Goal: Information Seeking & Learning: Check status

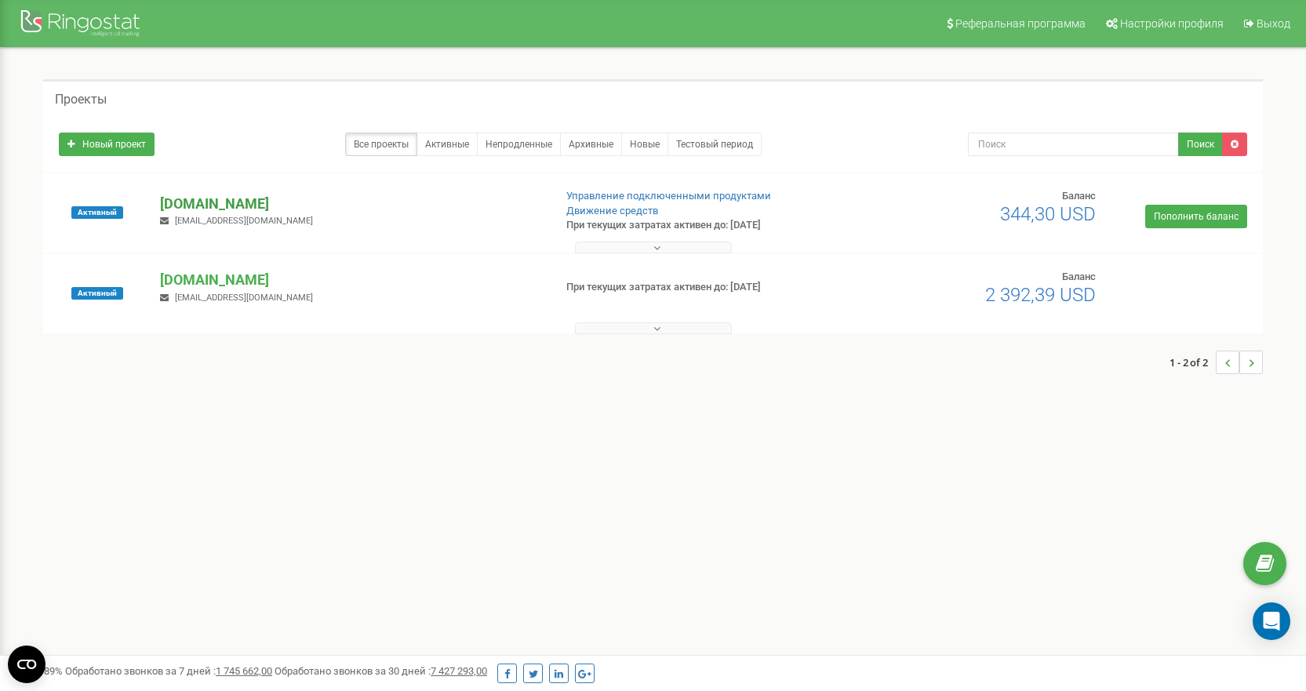
click at [201, 210] on p "[DOMAIN_NAME]" at bounding box center [350, 204] width 381 height 20
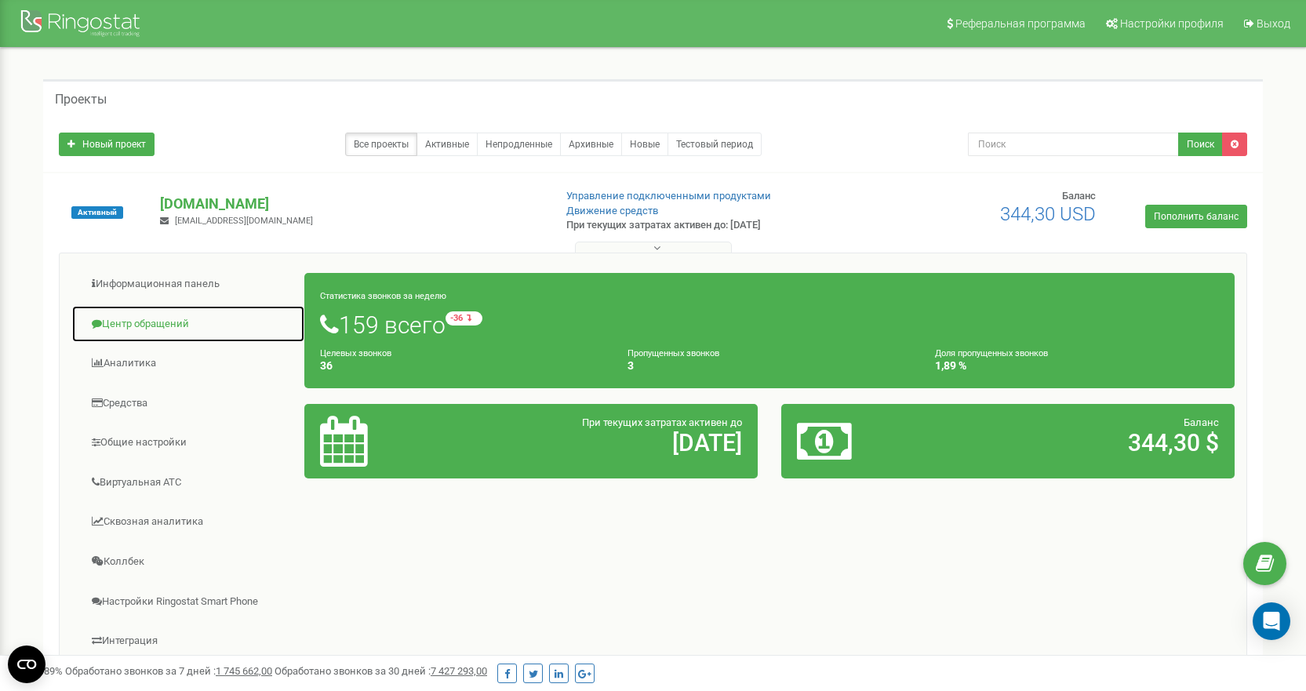
click at [184, 326] on link "Центр обращений" at bounding box center [188, 324] width 234 height 38
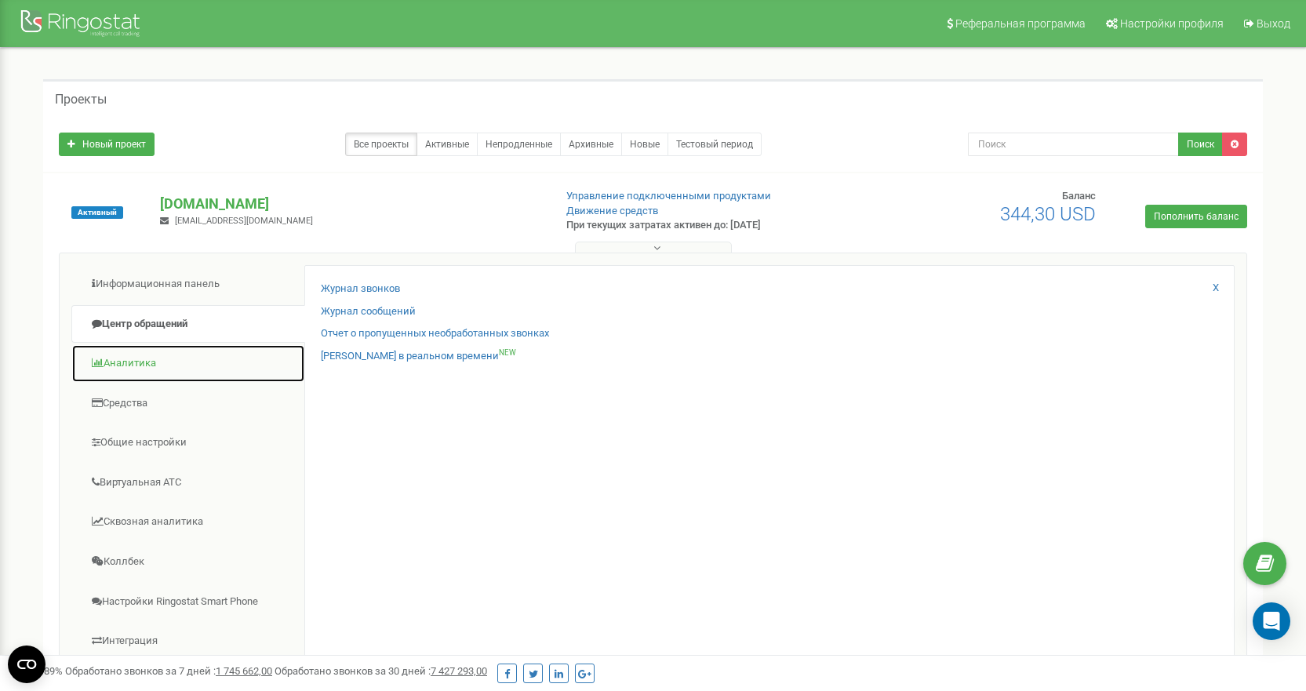
click at [163, 366] on link "Аналитика" at bounding box center [188, 363] width 234 height 38
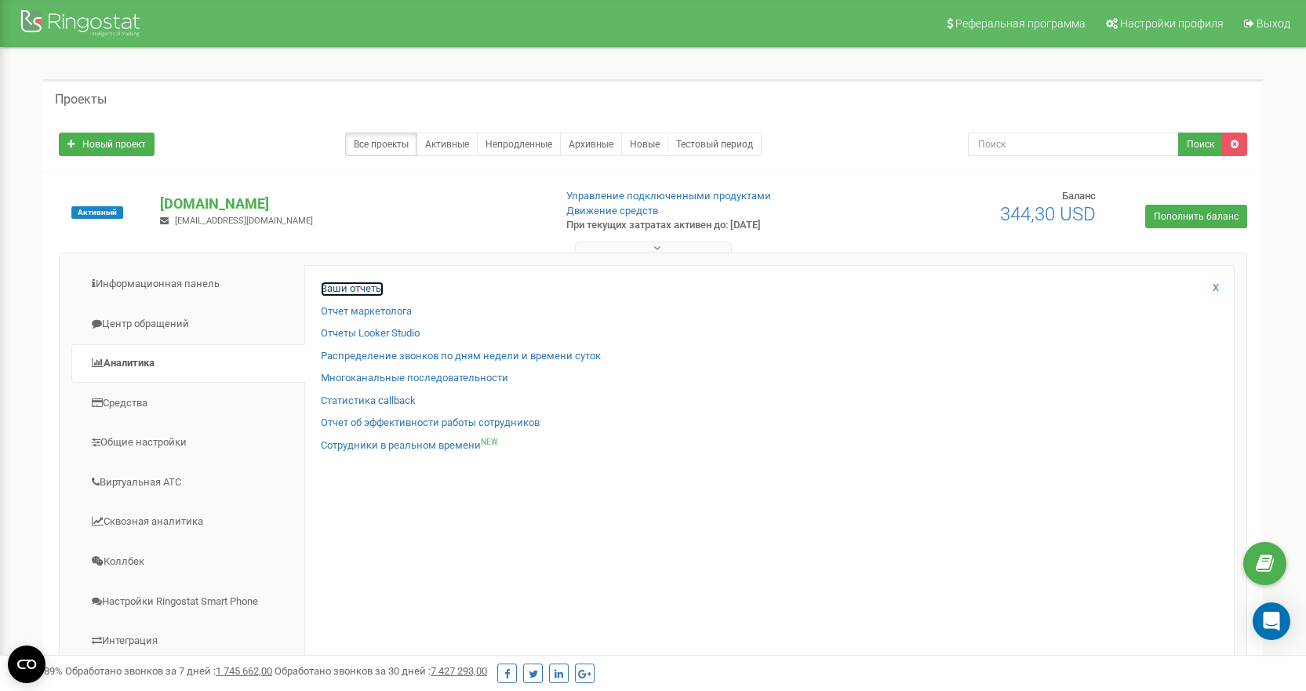
click at [359, 286] on link "Ваши отчеты" at bounding box center [352, 289] width 63 height 15
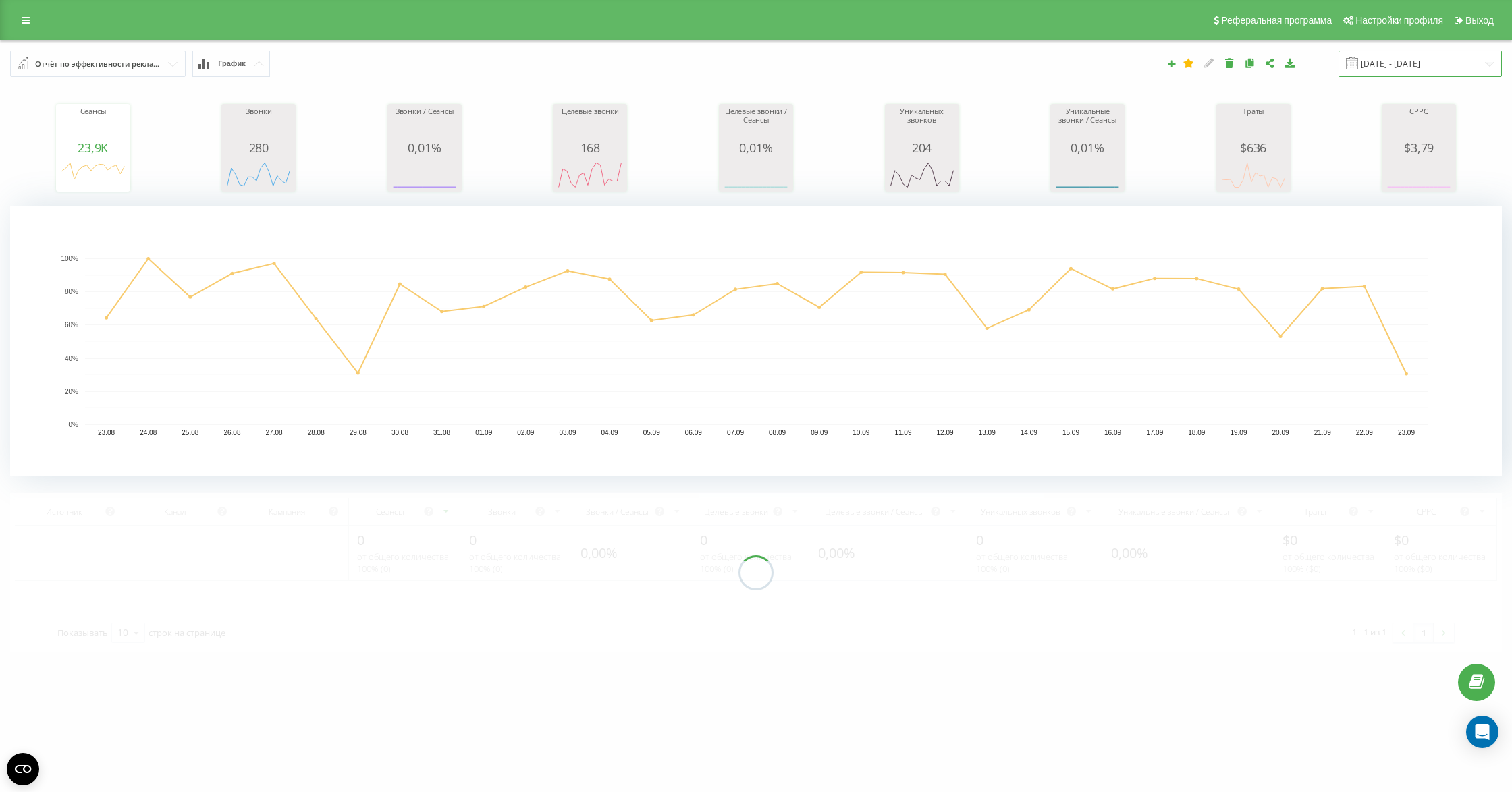
click at [1401, 64] on input "[DATE] - [DATE]" at bounding box center [1420, 64] width 163 height 27
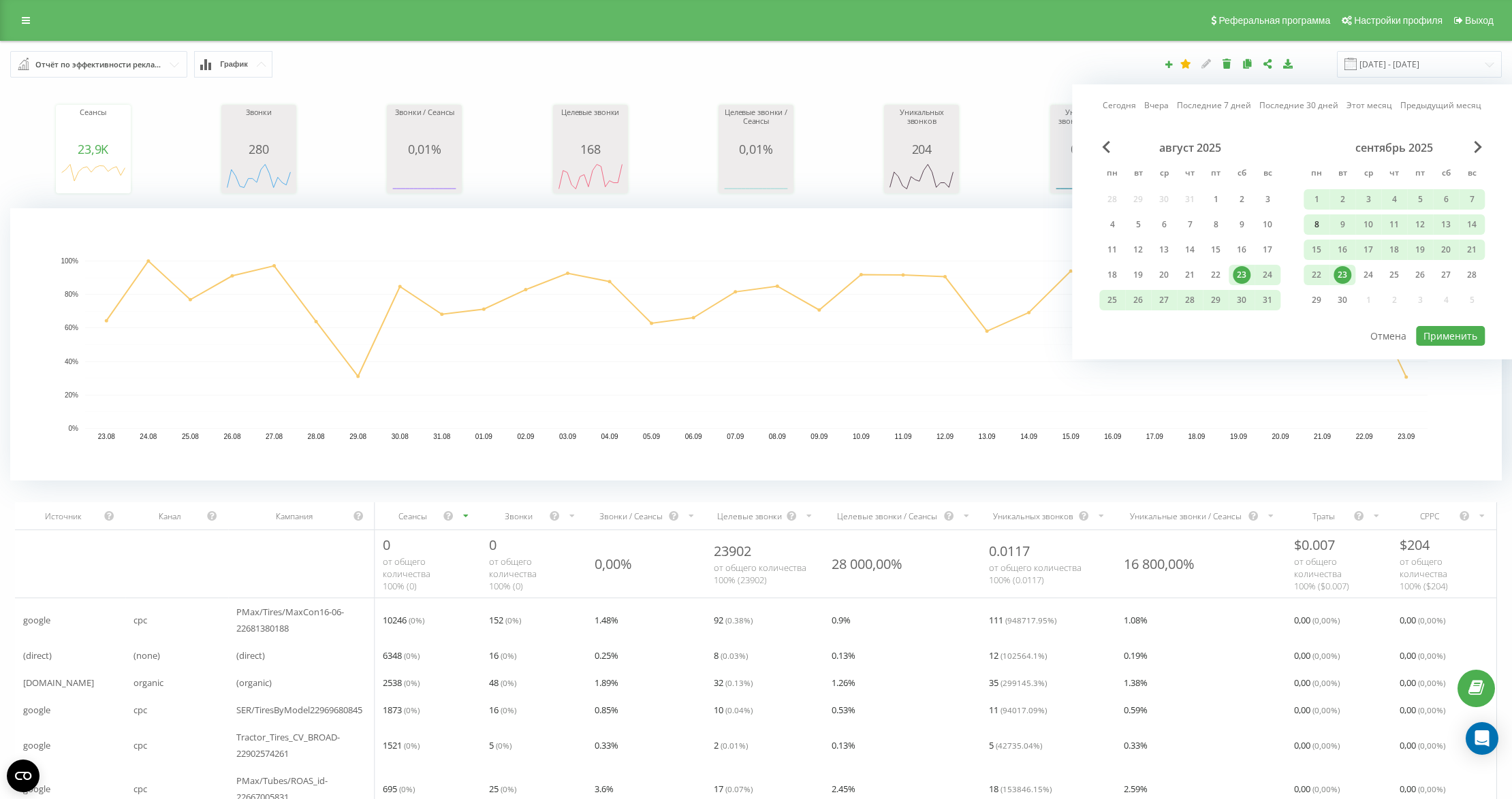
click at [1314, 224] on div "8" at bounding box center [1317, 225] width 17 height 17
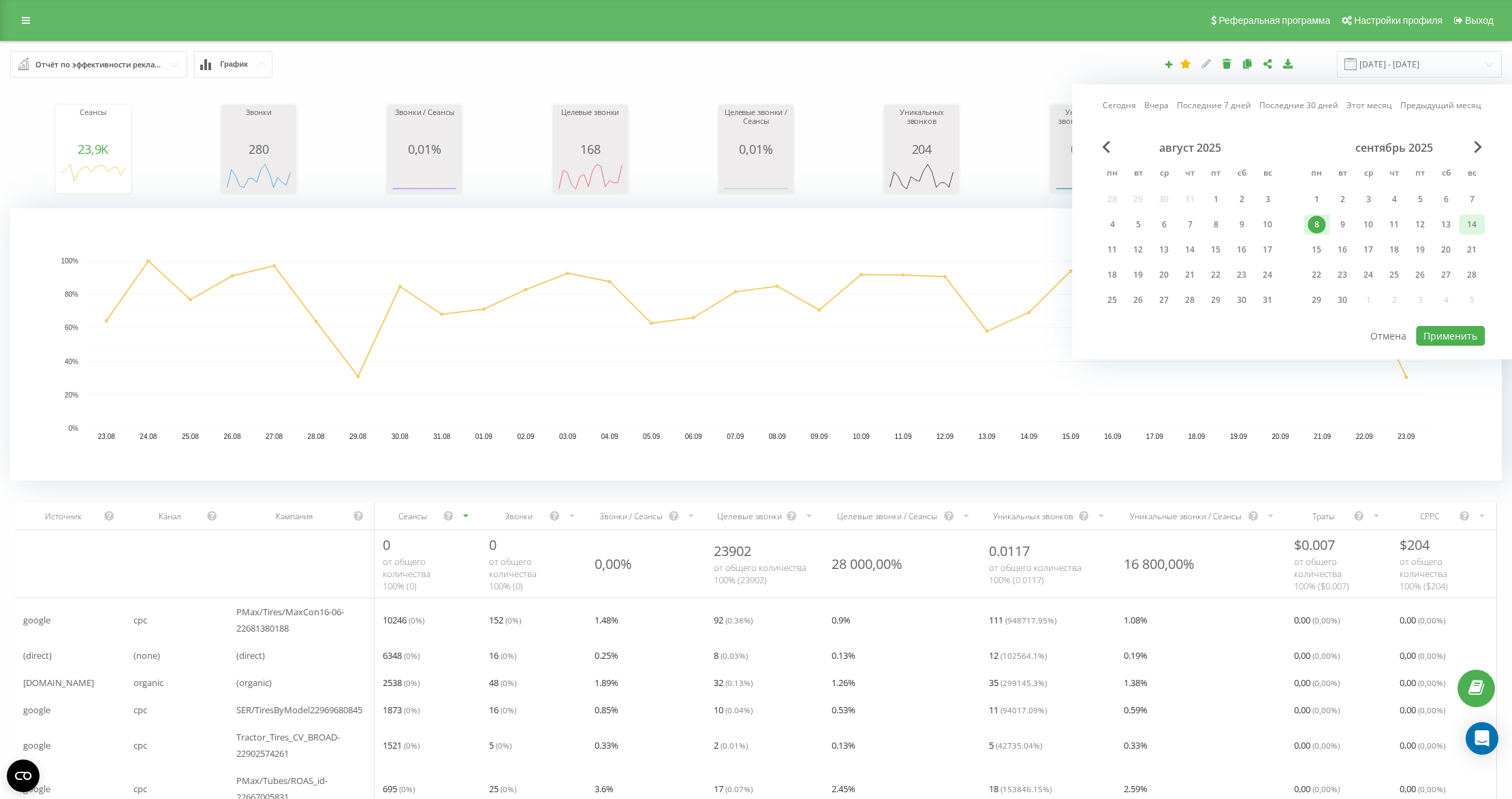
click at [1469, 225] on div "14" at bounding box center [1471, 225] width 17 height 17
click at [1456, 333] on button "Применить" at bounding box center [1450, 336] width 69 height 20
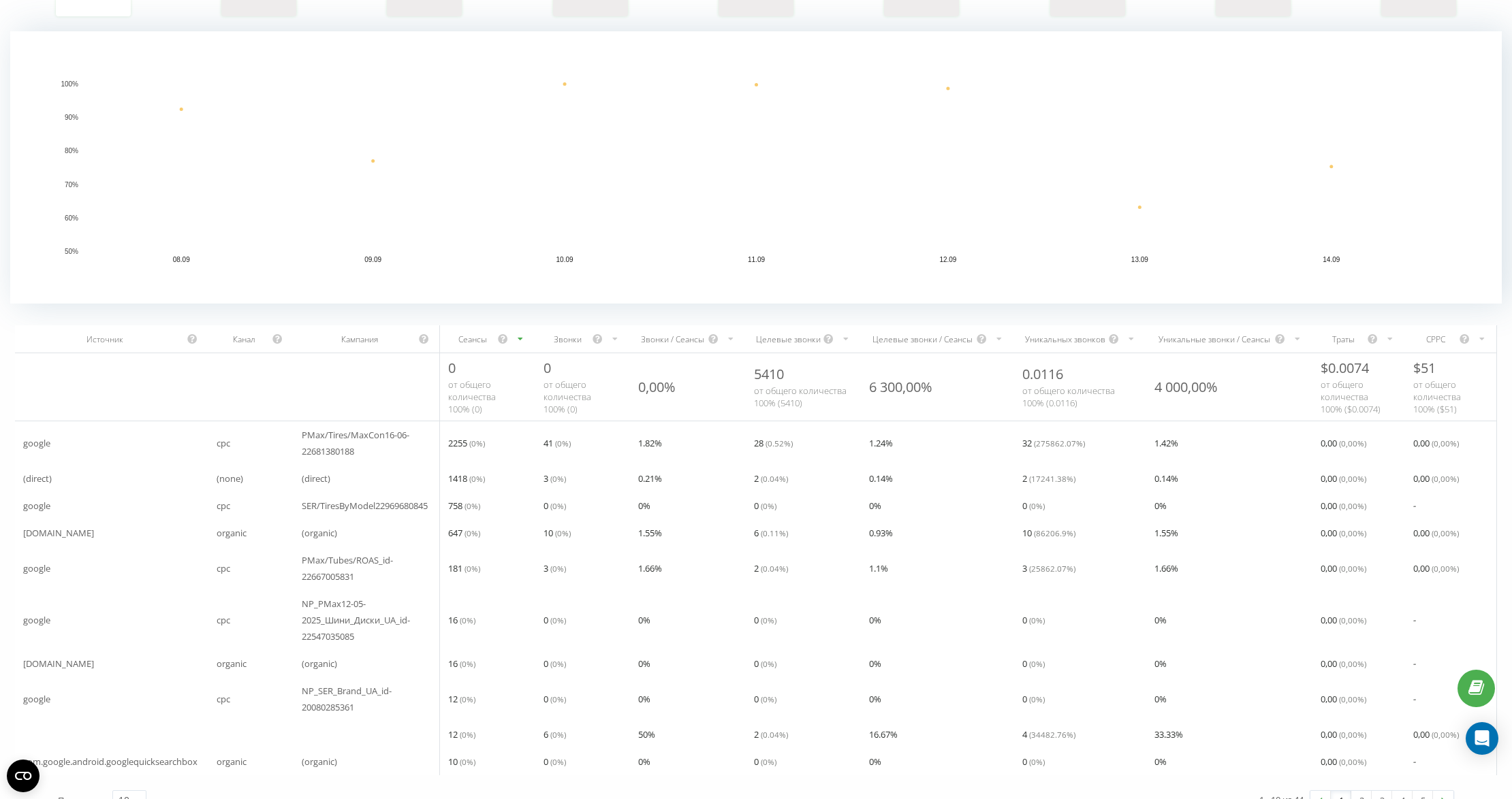
scroll to position [181, 0]
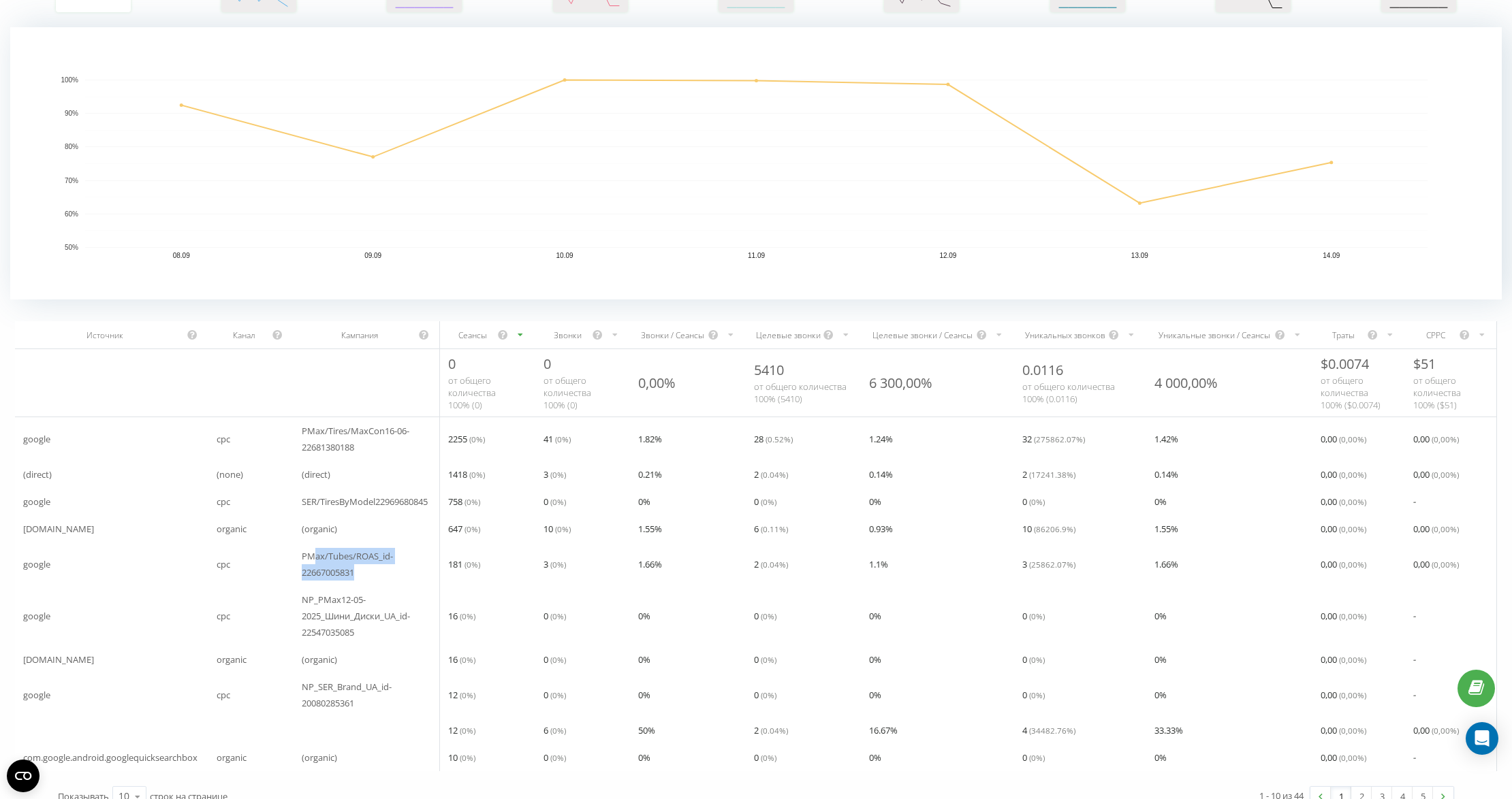
drag, startPoint x: 315, startPoint y: 556, endPoint x: 366, endPoint y: 573, distance: 53.8
click at [366, 573] on span "PMax/Tubes/ROAS_id-22667005831" at bounding box center [367, 565] width 130 height 33
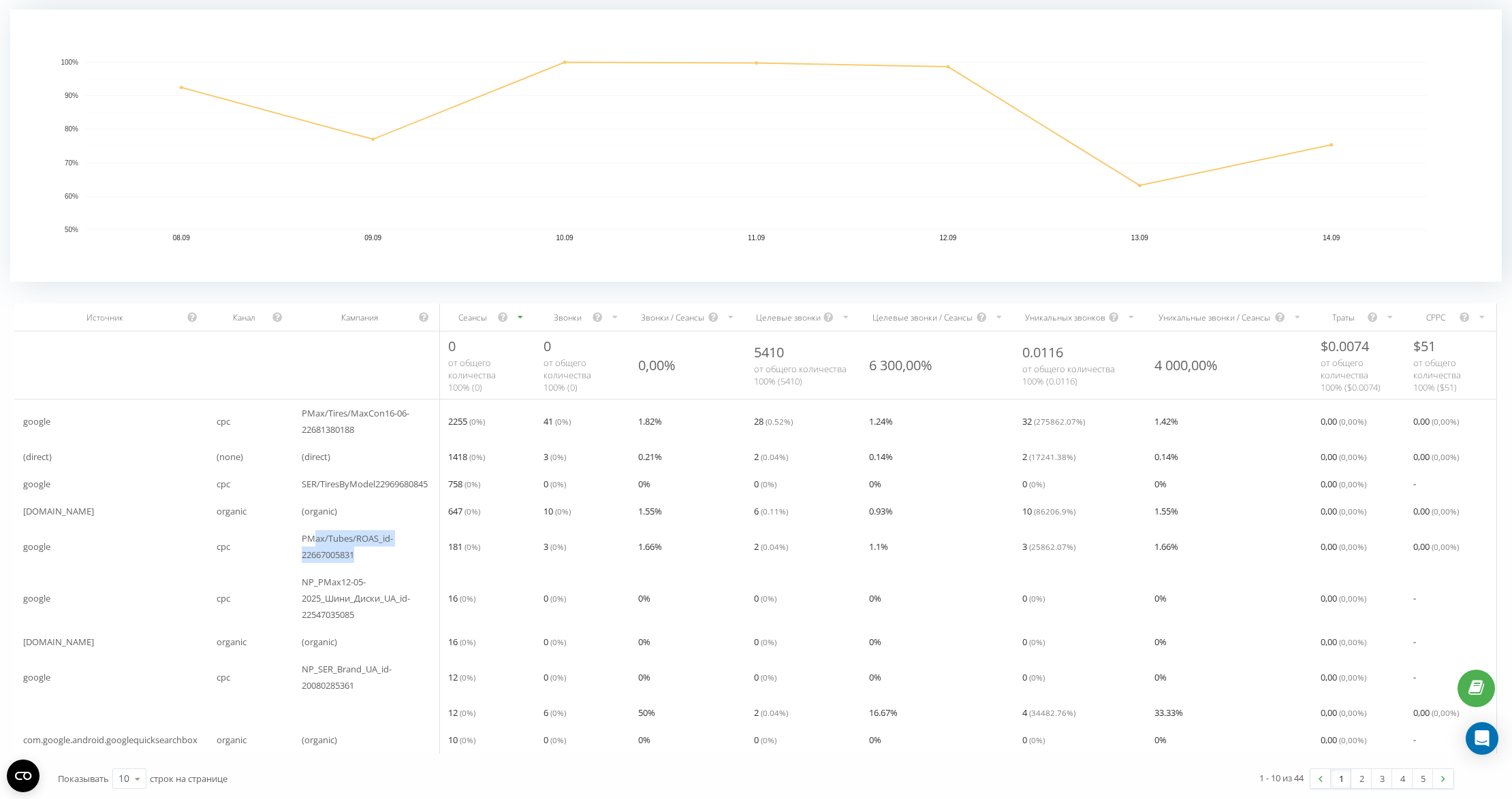
scroll to position [213, 0]
click at [1050, 304] on div "Уникальных звонков" at bounding box center [1080, 317] width 132 height 27
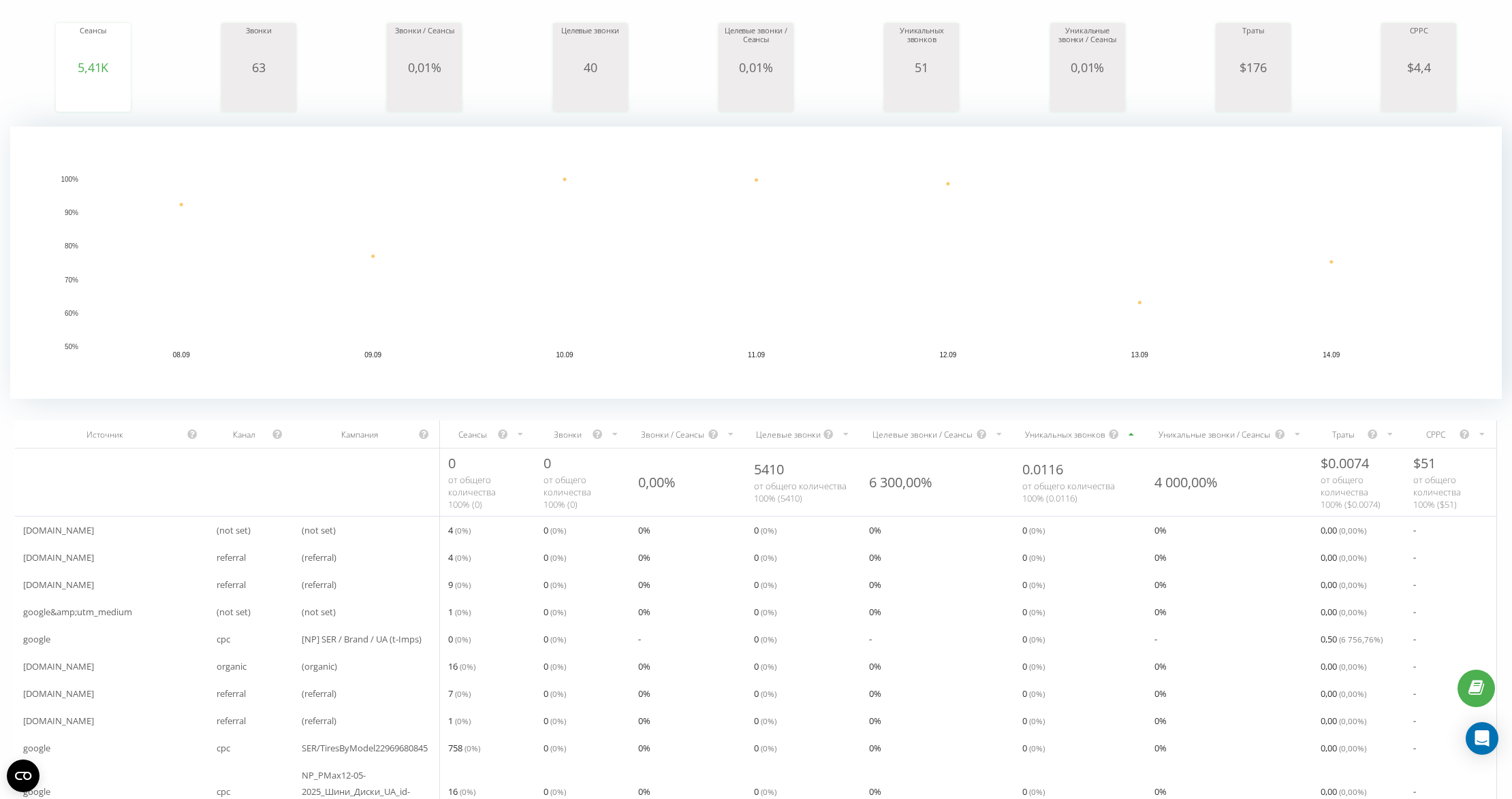
scroll to position [163, 0]
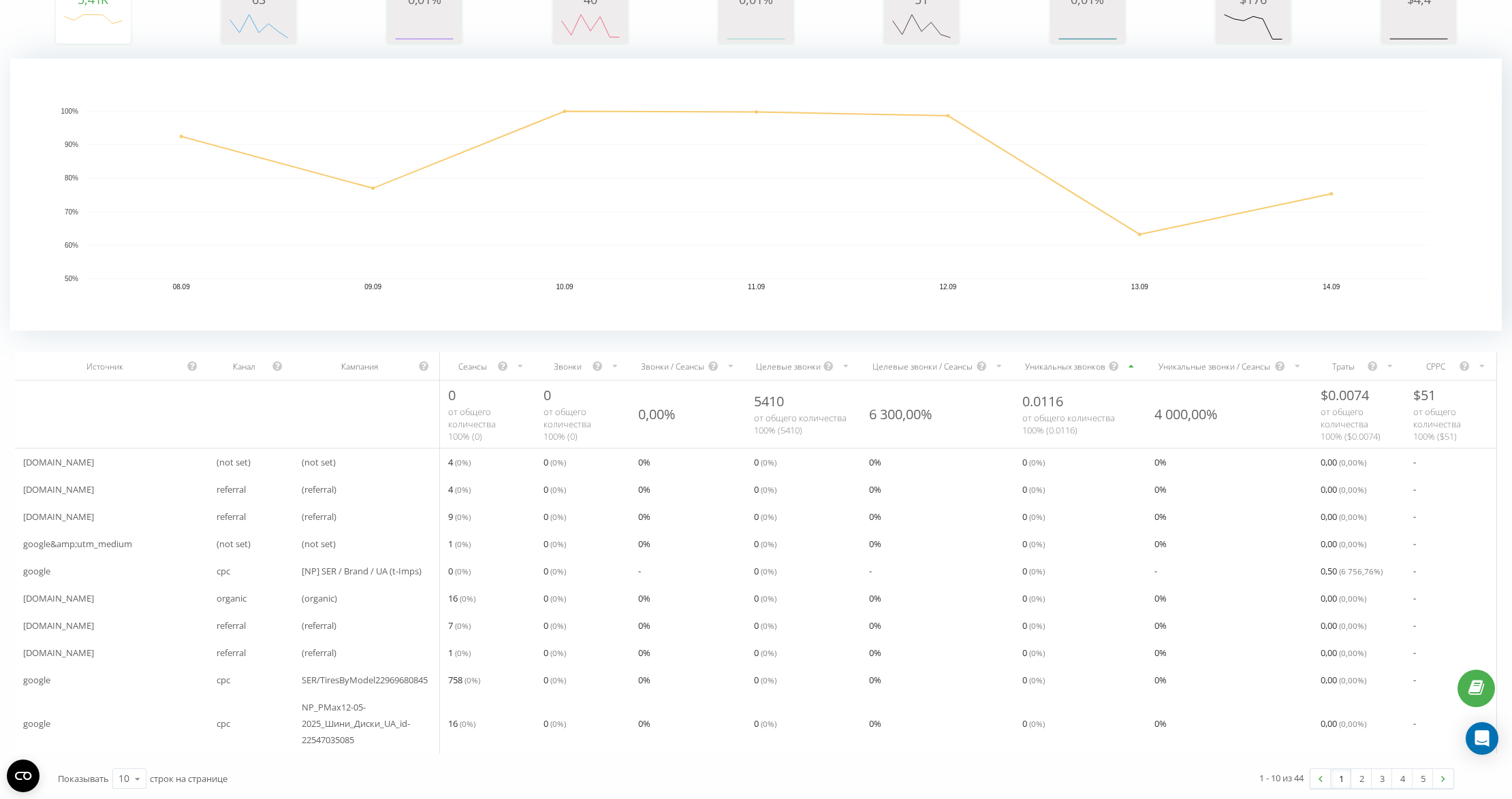
click at [1061, 361] on div "Уникальных звонков" at bounding box center [1065, 366] width 86 height 11
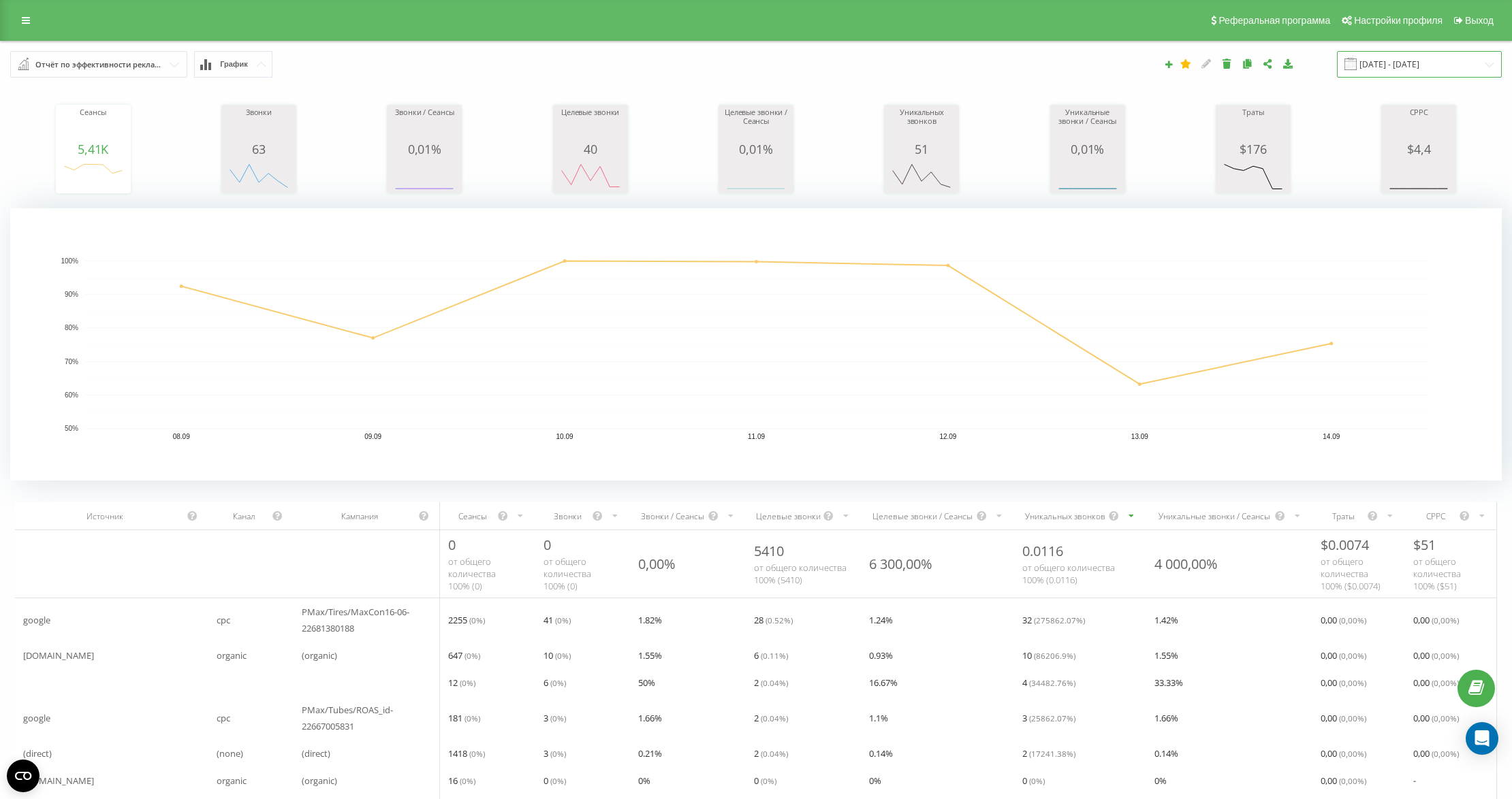
click at [1397, 67] on input "[DATE] - [DATE]" at bounding box center [1419, 64] width 165 height 27
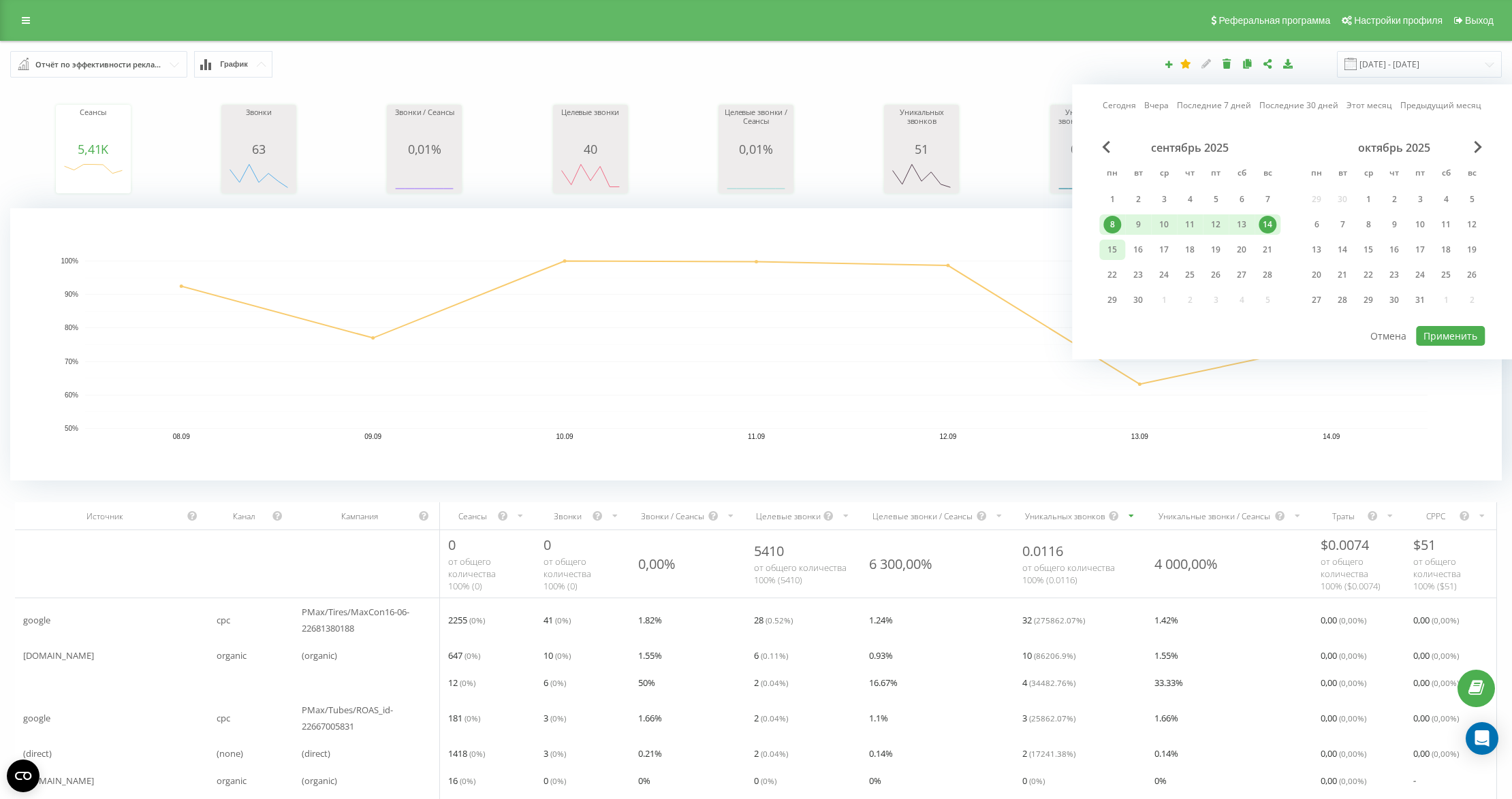
click at [1107, 252] on div "15" at bounding box center [1112, 250] width 17 height 17
click at [1261, 249] on div "21" at bounding box center [1267, 250] width 17 height 17
click at [1441, 331] on button "Применить" at bounding box center [1450, 336] width 69 height 20
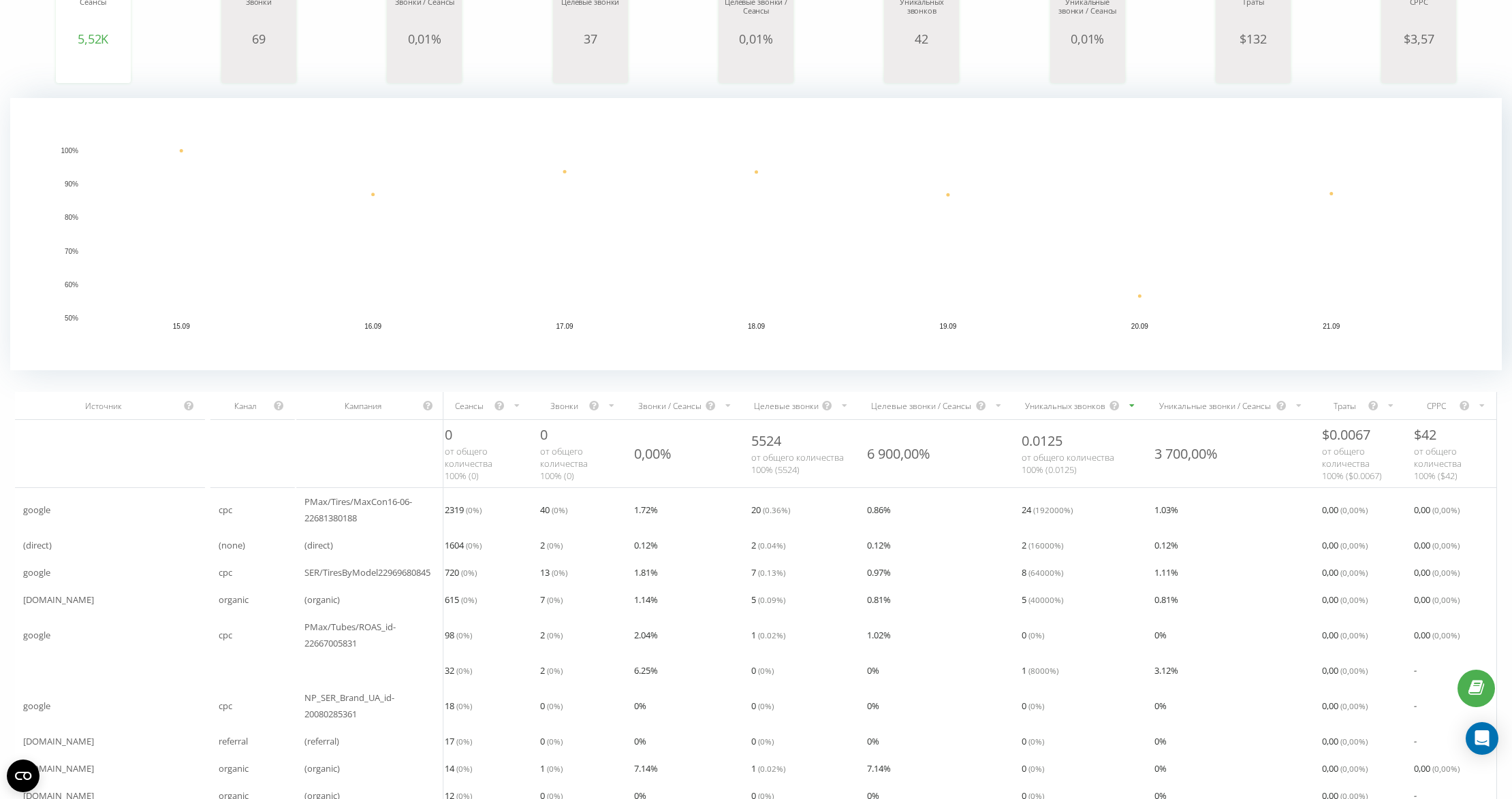
scroll to position [180, 0]
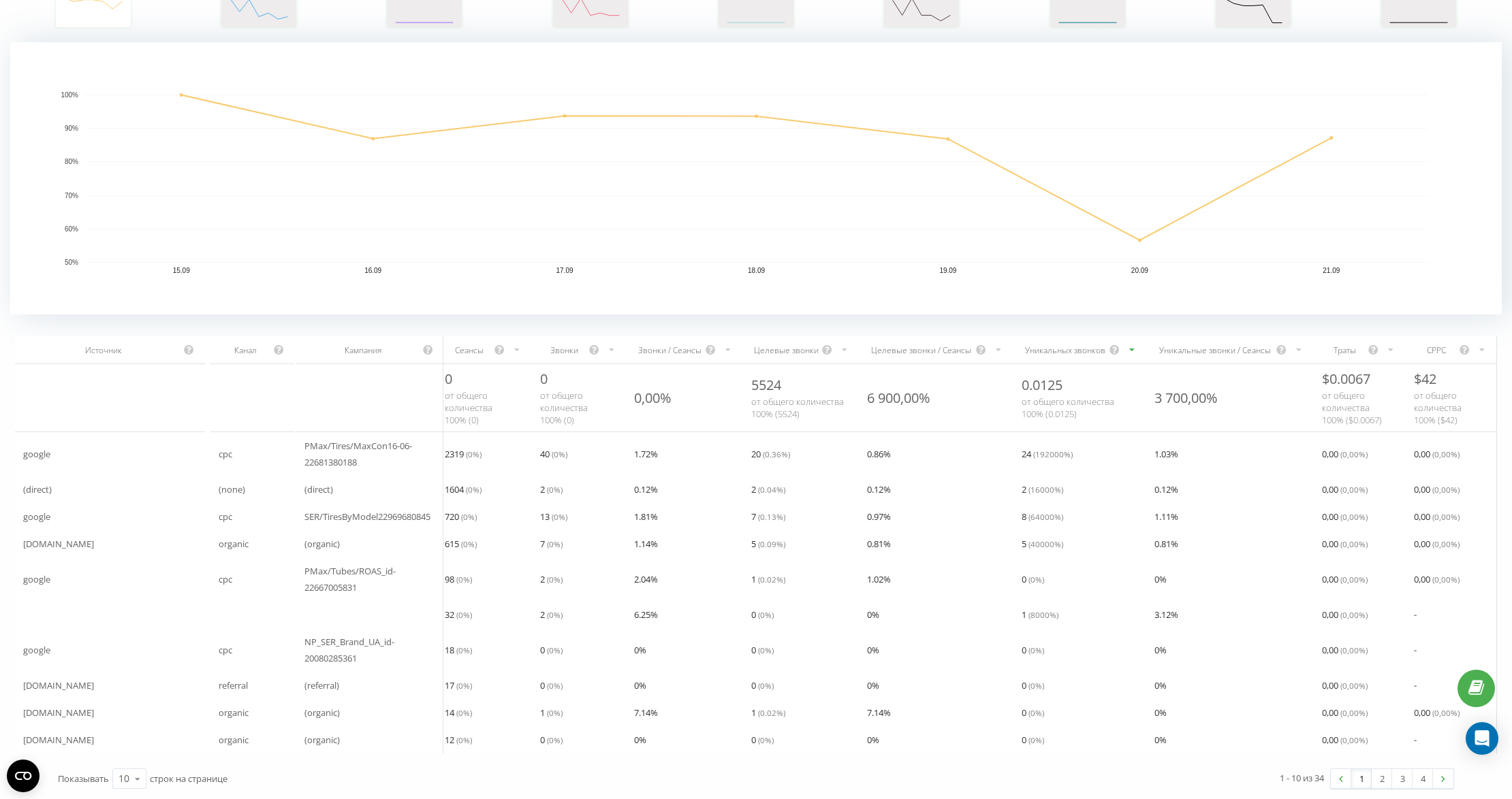
click at [1052, 344] on div "Уникальных звонков" at bounding box center [1065, 350] width 87 height 11
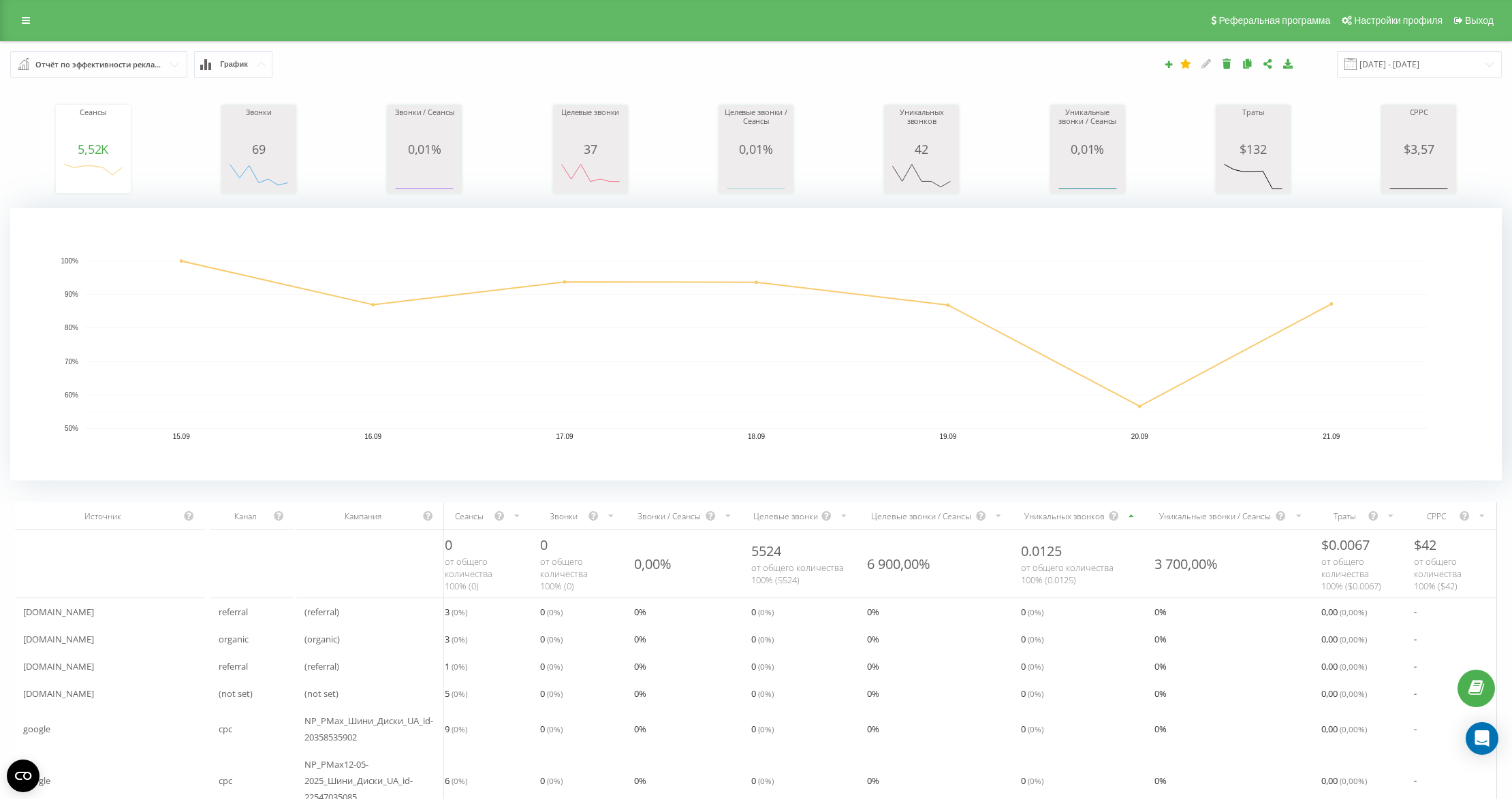
click at [1068, 519] on div "Уникальных звонков" at bounding box center [1064, 516] width 87 height 11
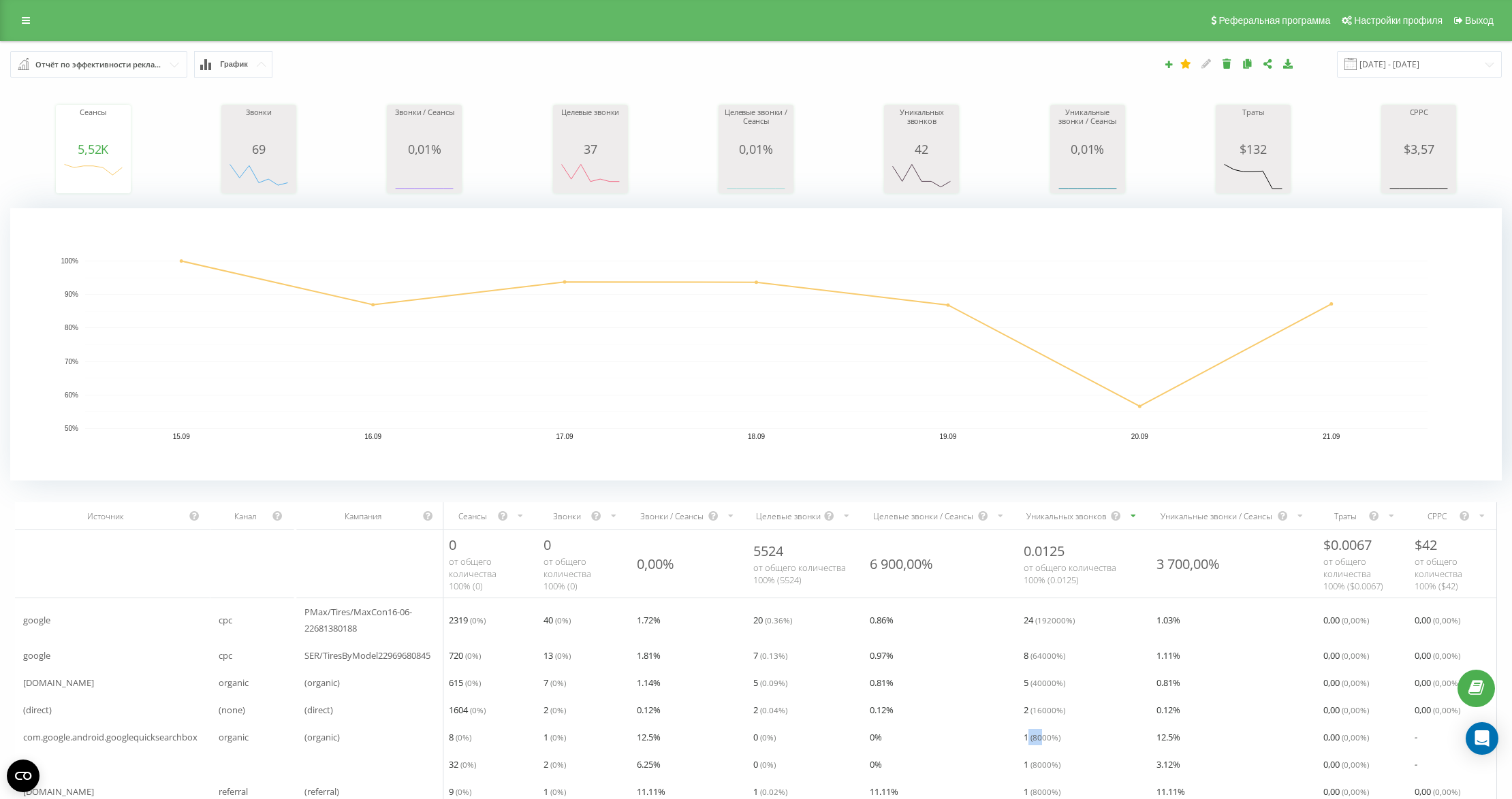
drag, startPoint x: 1029, startPoint y: 738, endPoint x: 1041, endPoint y: 738, distance: 12.0
click at [1041, 738] on span "1 ( 8000 %)" at bounding box center [1042, 737] width 36 height 16
click at [1357, 62] on span at bounding box center [1351, 64] width 12 height 12
click at [1384, 64] on input "[DATE] - [DATE]" at bounding box center [1419, 64] width 165 height 27
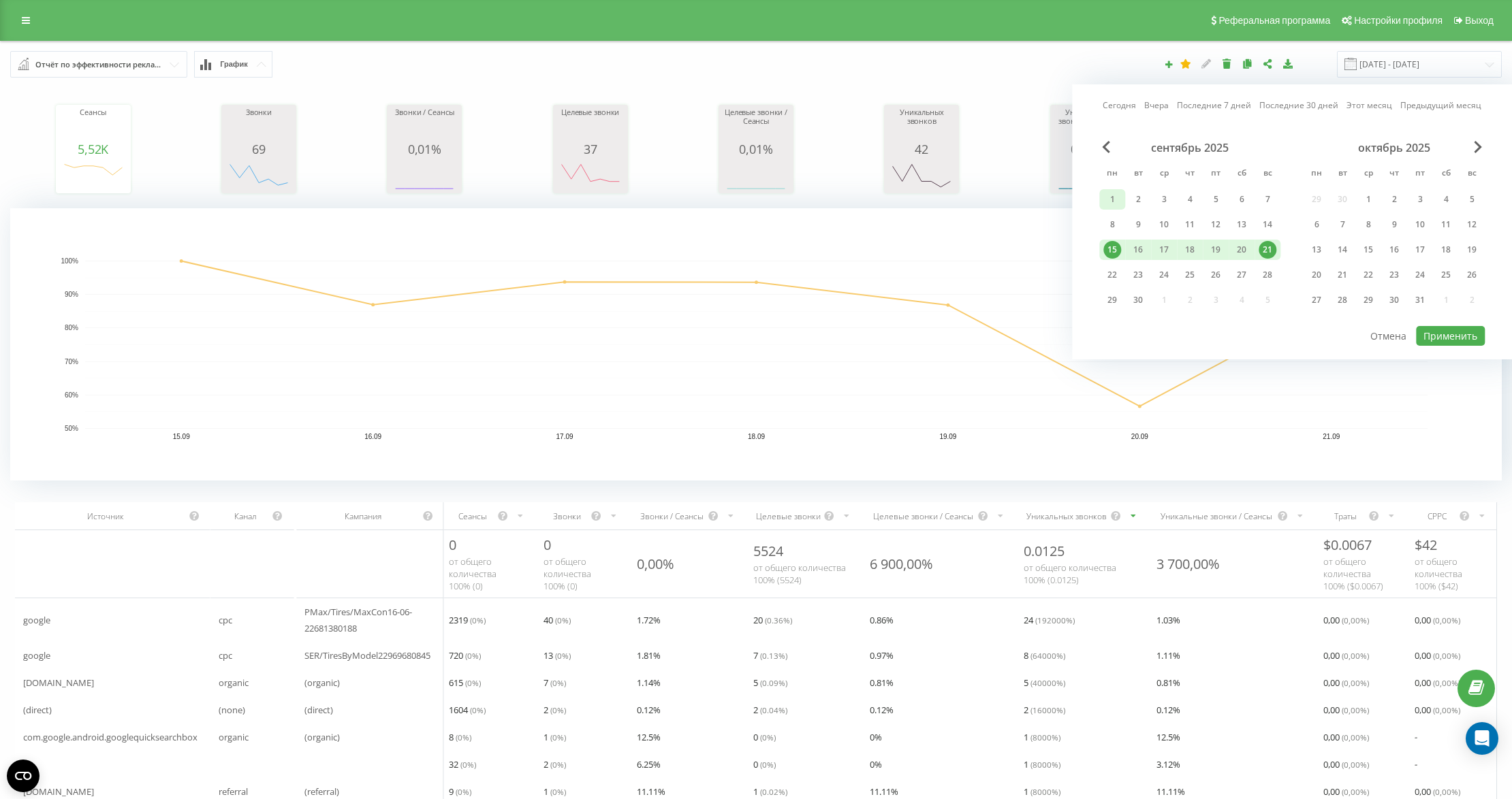
click at [1114, 194] on div "1" at bounding box center [1112, 200] width 17 height 17
click at [1272, 198] on div "7" at bounding box center [1267, 200] width 17 height 17
click at [1467, 336] on button "Применить" at bounding box center [1450, 336] width 69 height 20
type input "[DATE] - [DATE]"
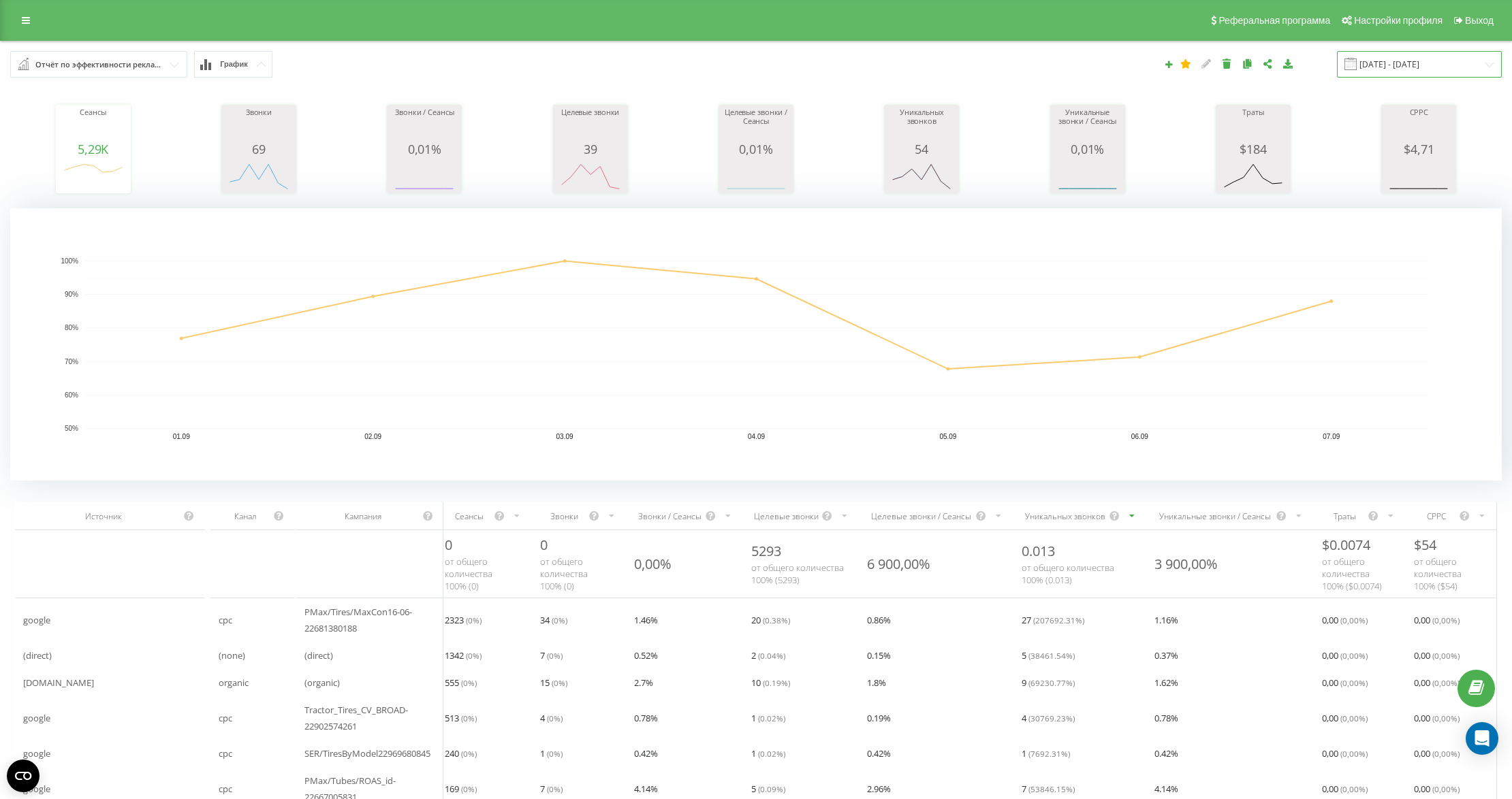
click at [1402, 63] on input "[DATE] - [DATE]" at bounding box center [1419, 64] width 165 height 27
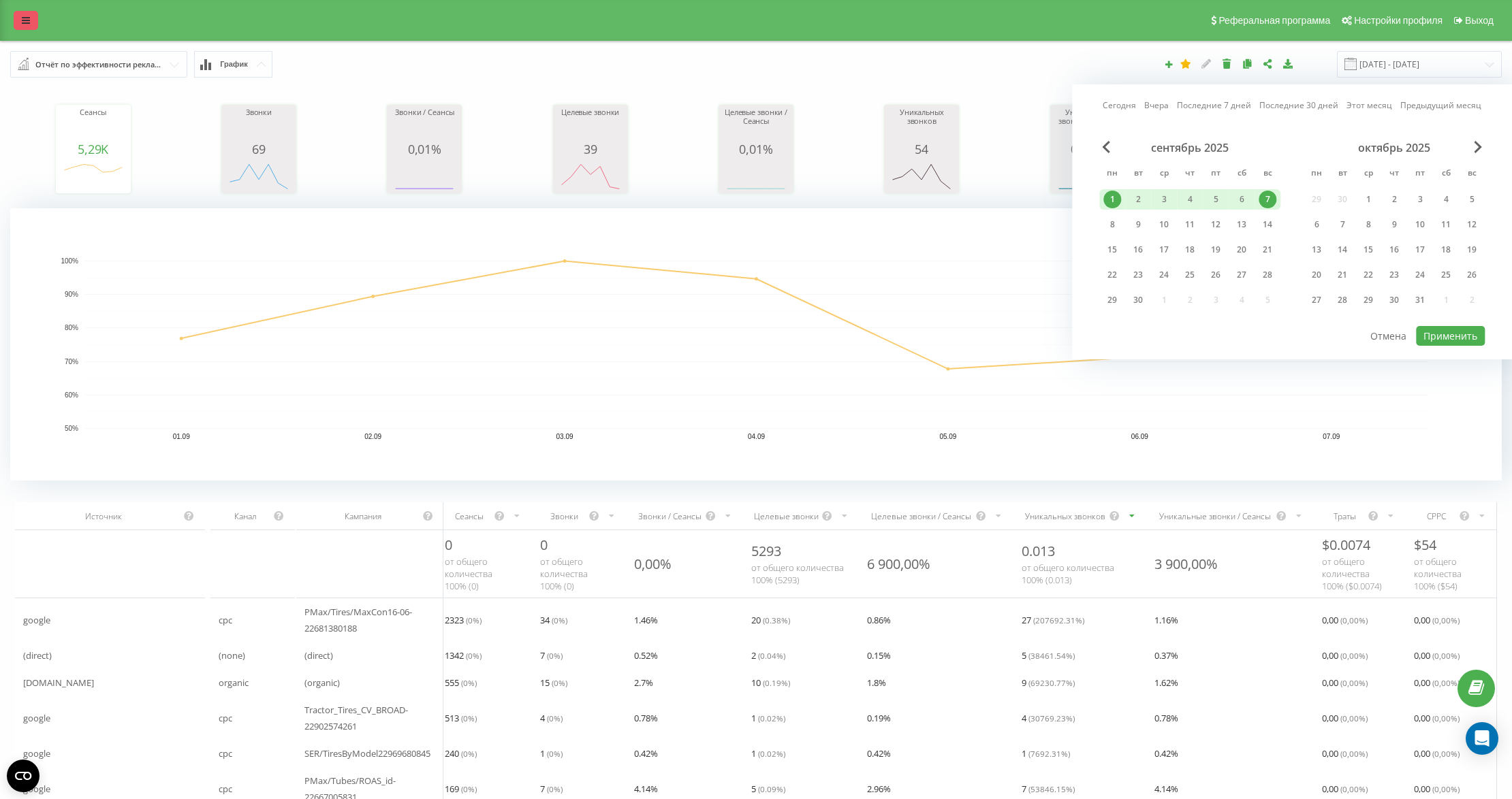
click at [29, 17] on icon at bounding box center [25, 20] width 8 height 10
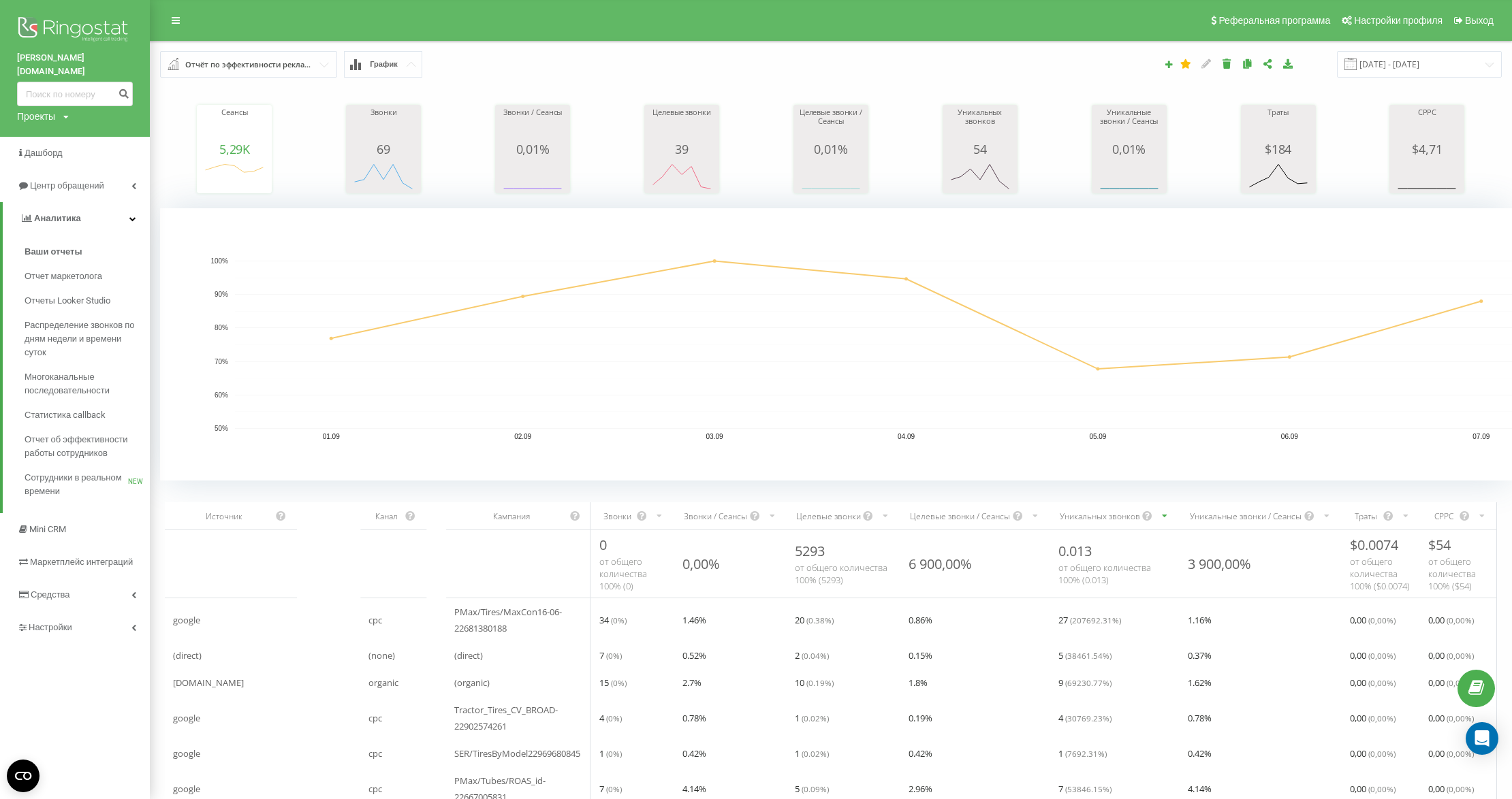
click at [58, 109] on div "Проекты adam.ua landmann.in.ua" at bounding box center [43, 116] width 52 height 14
click at [69, 157] on link "[DOMAIN_NAME]" at bounding box center [94, 162] width 130 height 11
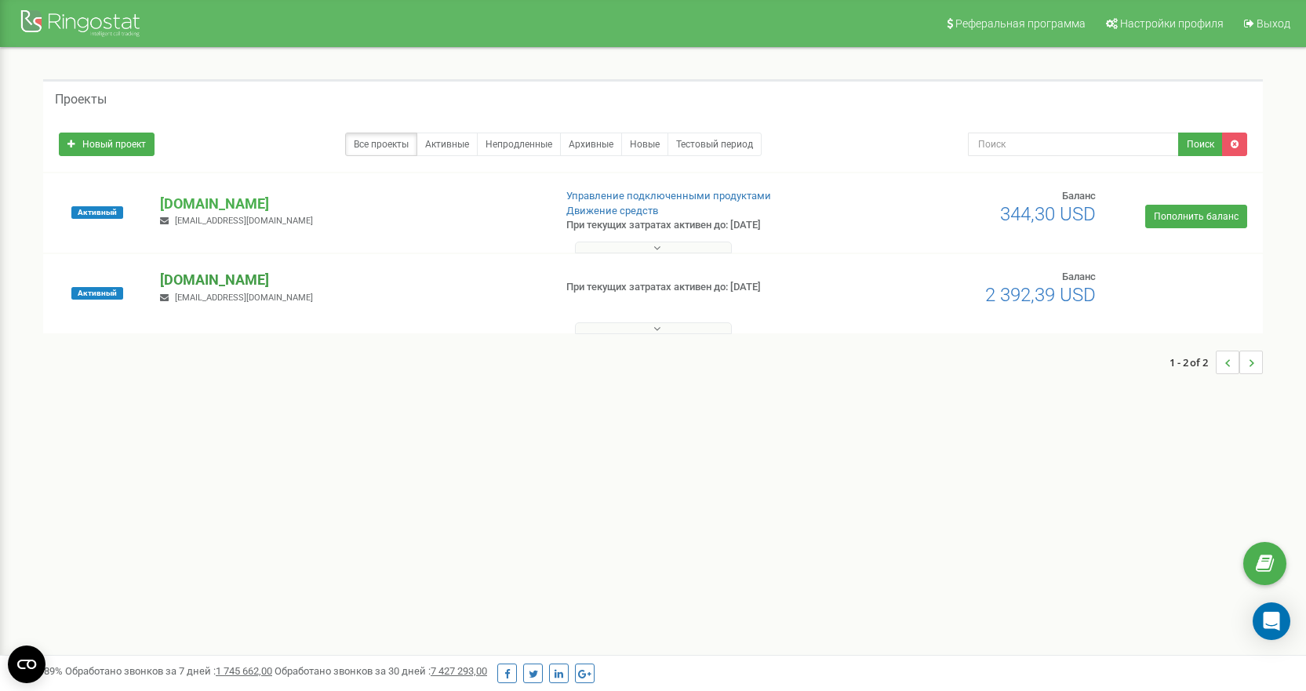
click at [239, 278] on p "[DOMAIN_NAME]" at bounding box center [350, 280] width 381 height 20
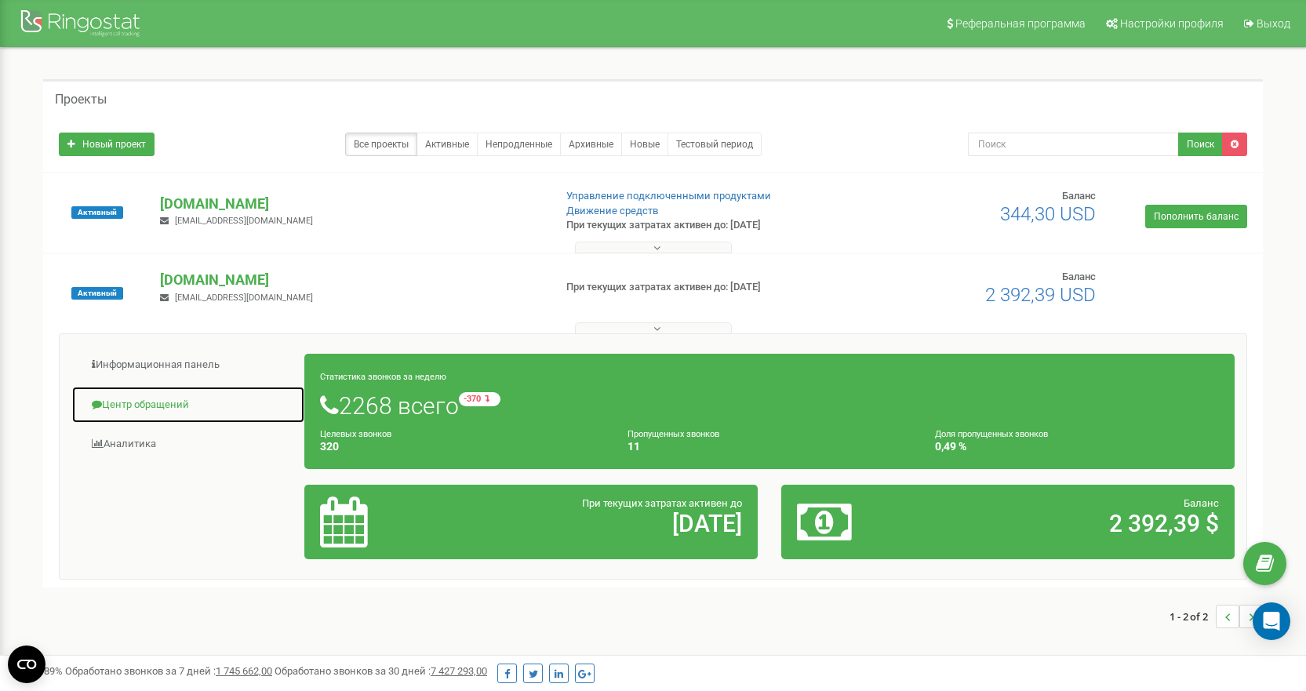
click at [145, 407] on link "Центр обращений" at bounding box center [188, 405] width 234 height 38
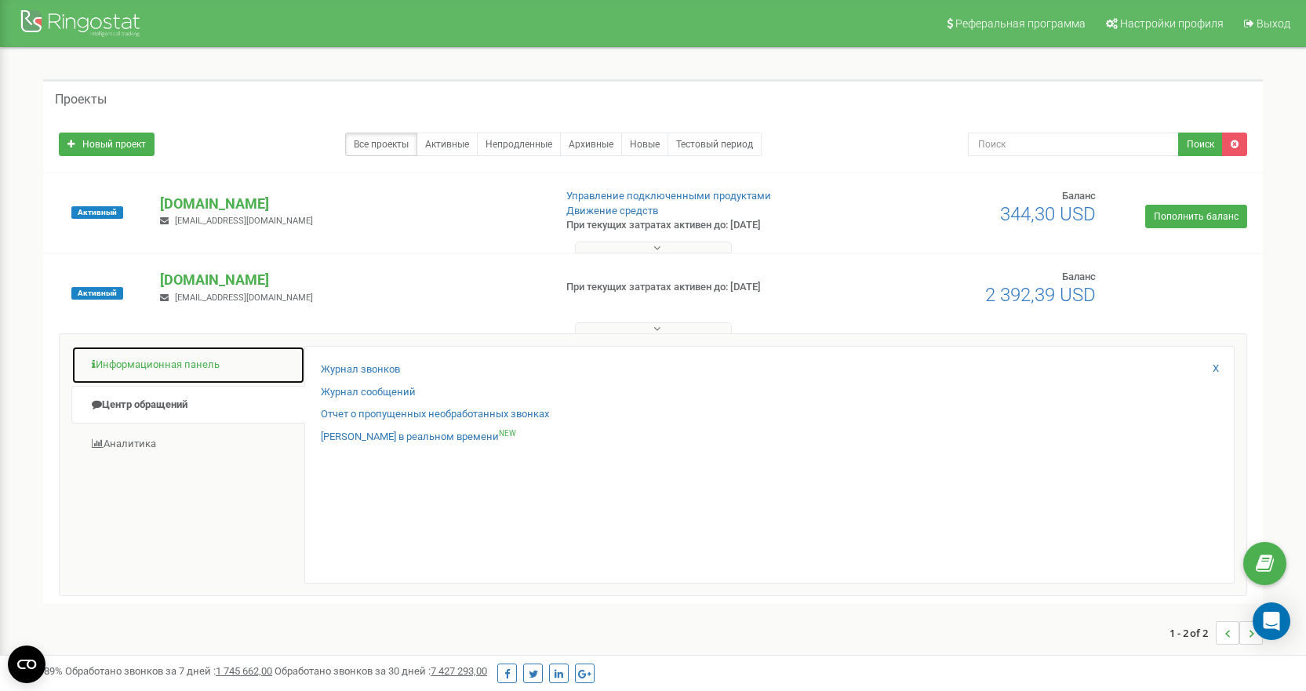
click at [166, 365] on link "Информационная панель" at bounding box center [188, 365] width 234 height 38
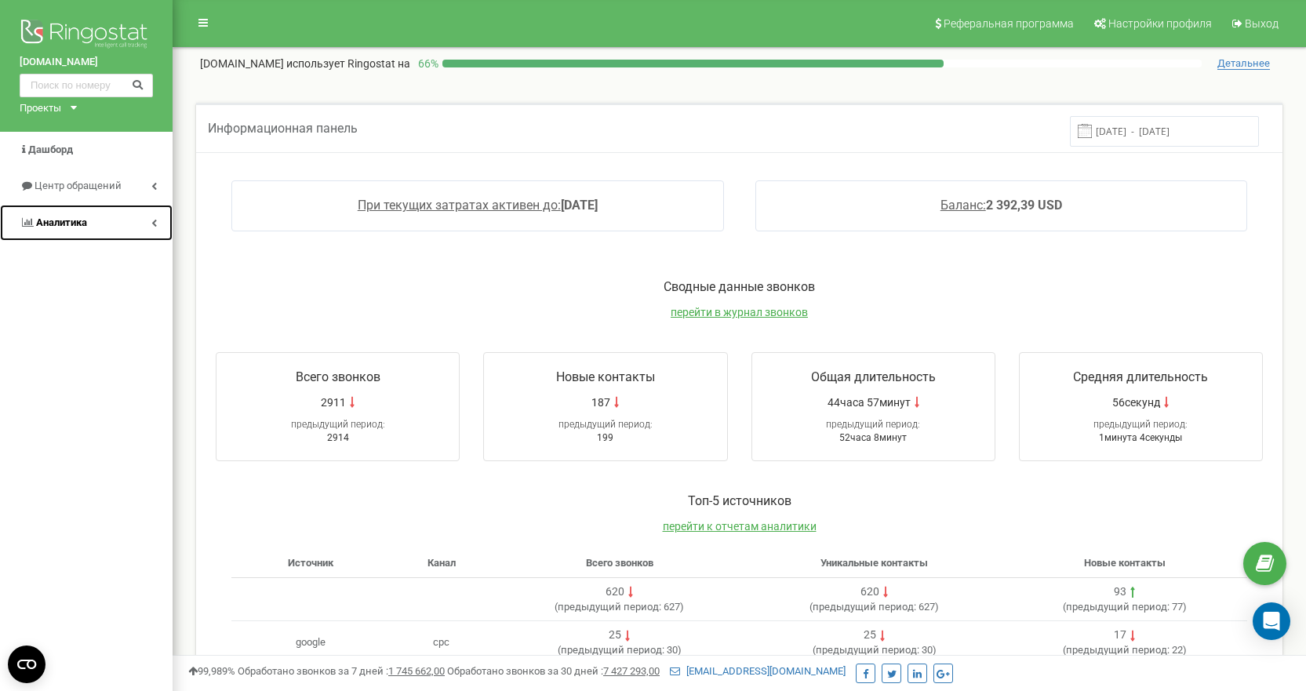
click at [93, 224] on link "Аналитика" at bounding box center [86, 223] width 173 height 37
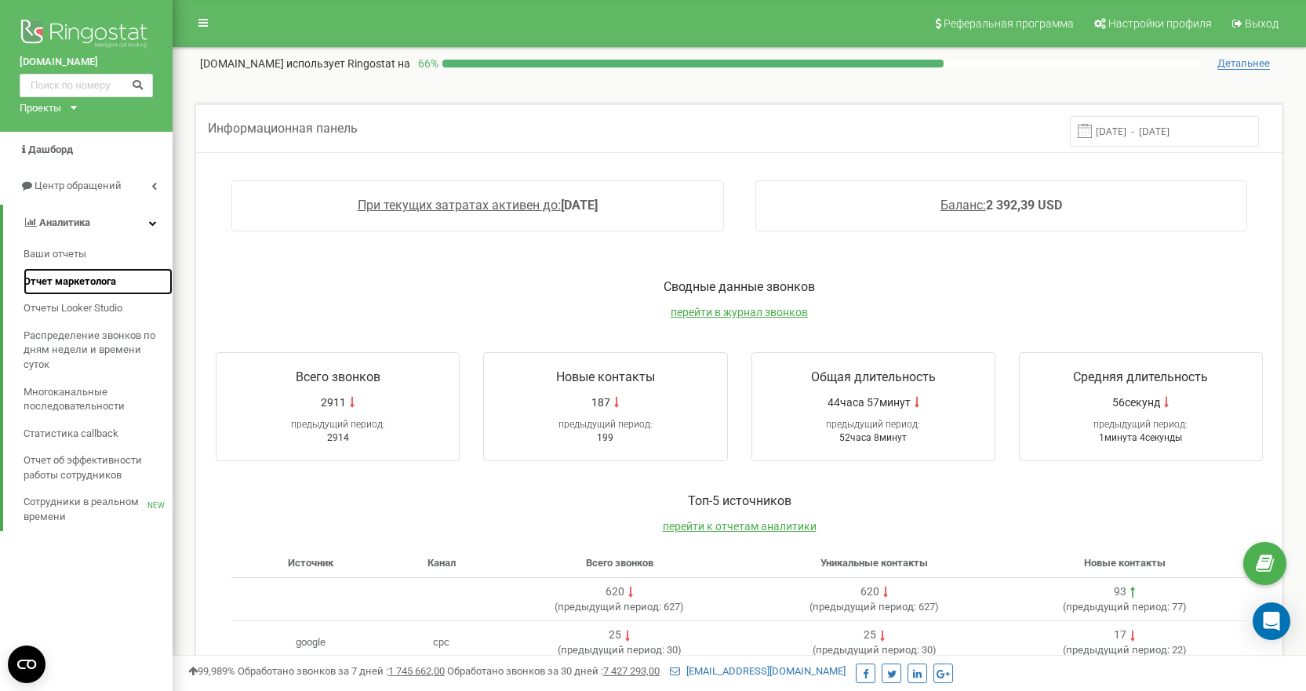
click at [103, 279] on span "Отчет маркетолога" at bounding box center [70, 282] width 93 height 15
click at [100, 279] on span "Отчет маркетолога" at bounding box center [70, 282] width 93 height 15
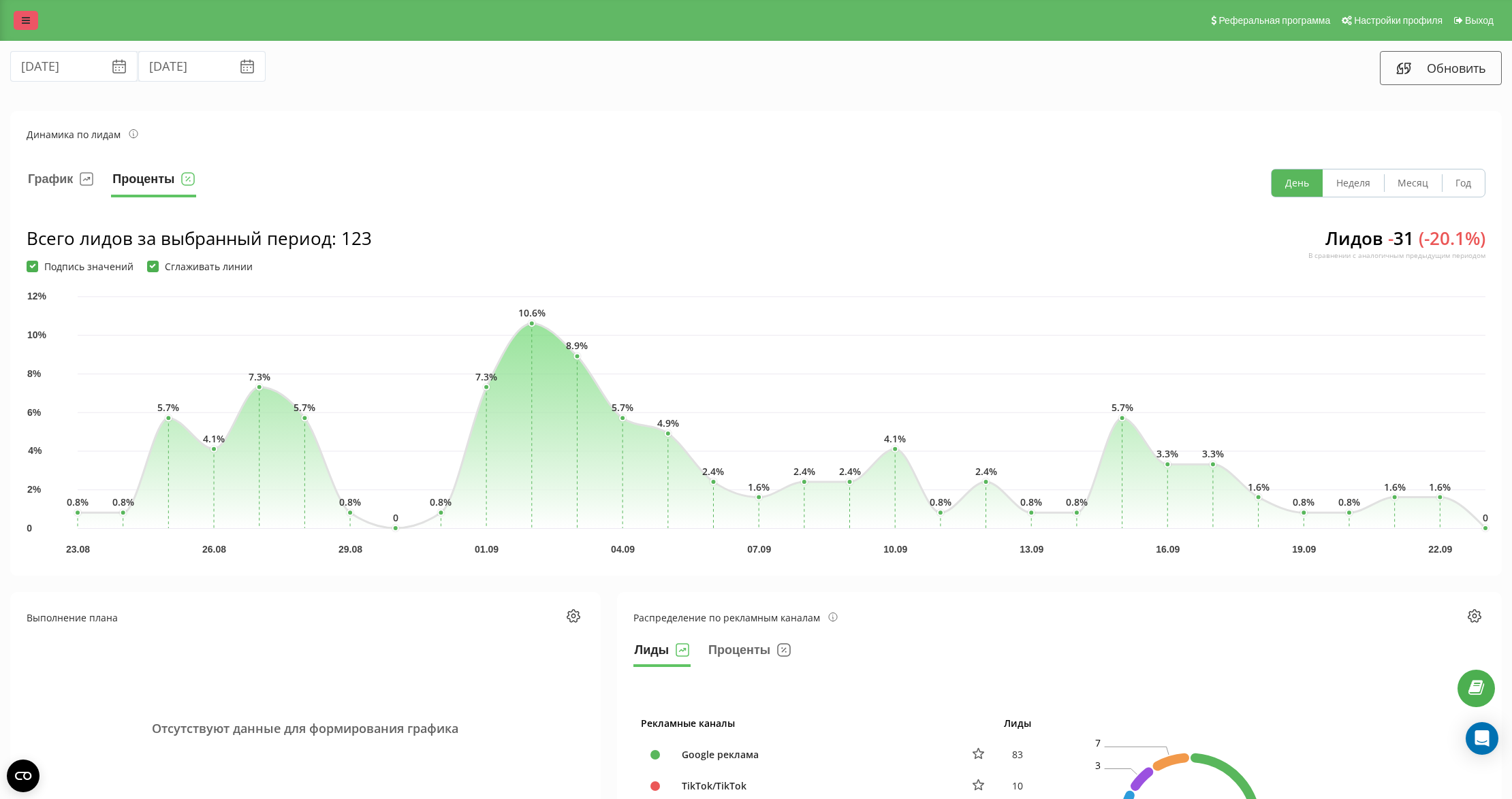
click at [19, 23] on link at bounding box center [26, 21] width 24 height 19
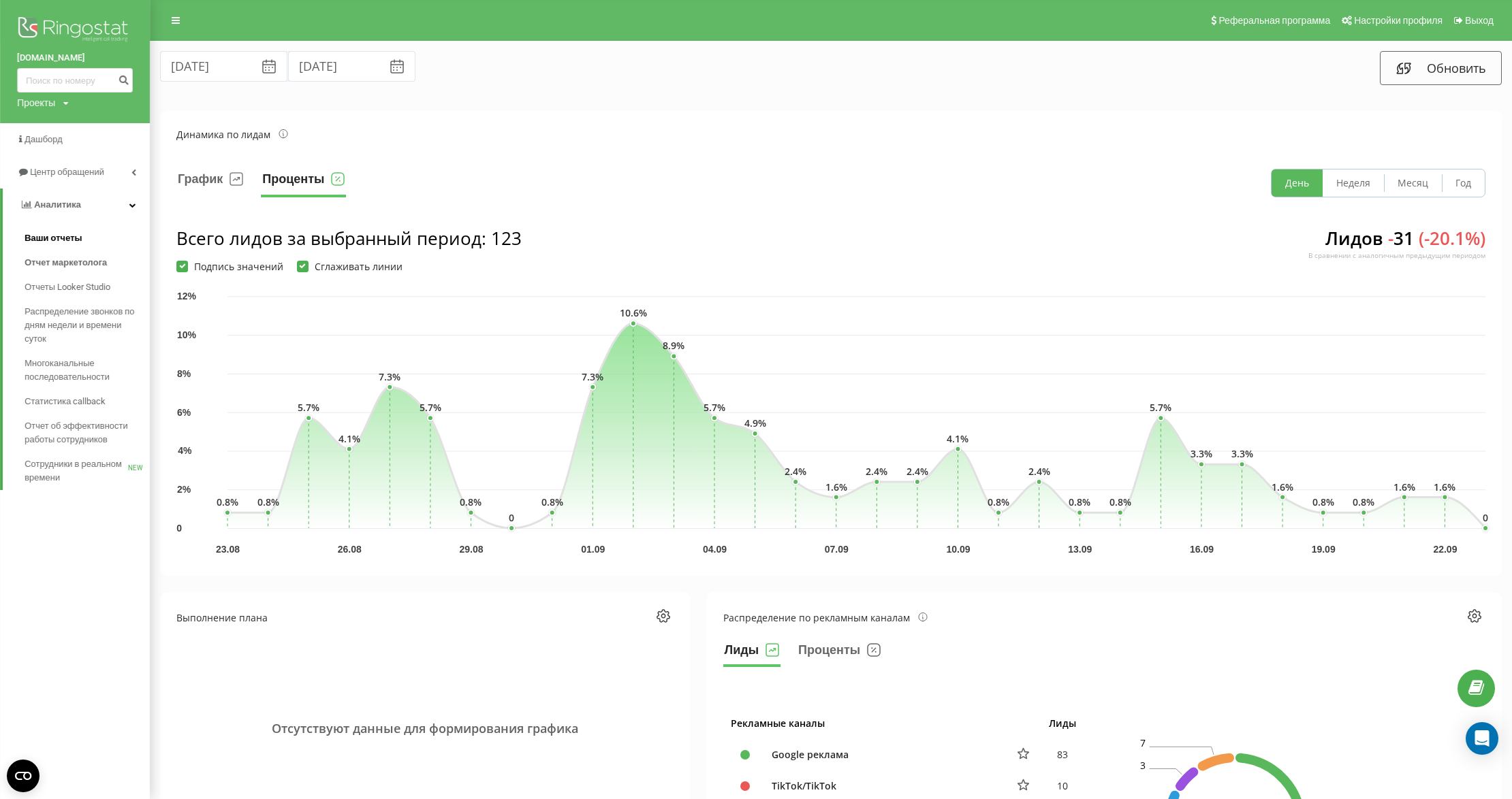
click at [56, 235] on span "Ваши отчеты" at bounding box center [53, 239] width 58 height 14
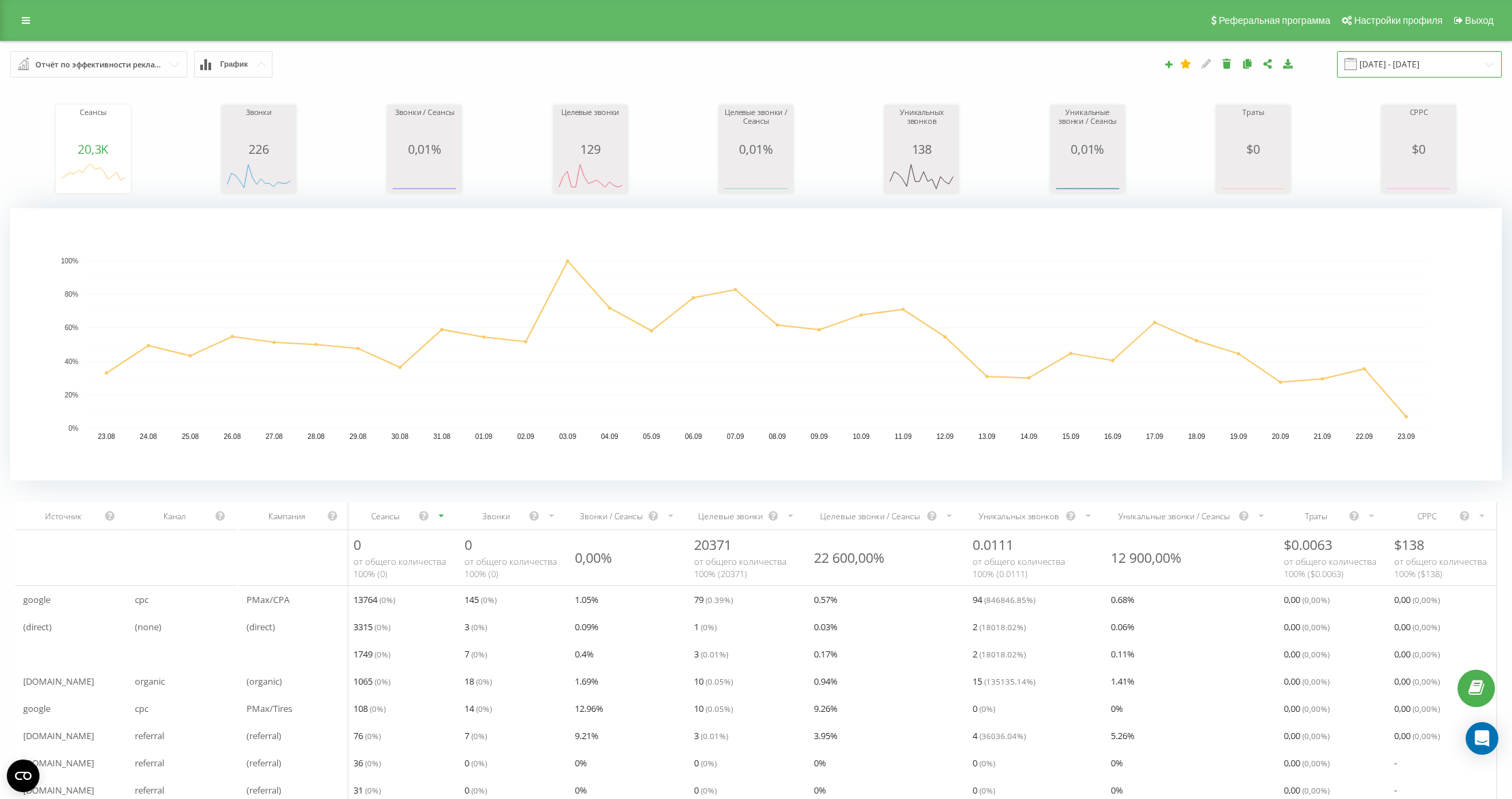
click at [1373, 63] on input "[DATE] - [DATE]" at bounding box center [1419, 64] width 165 height 27
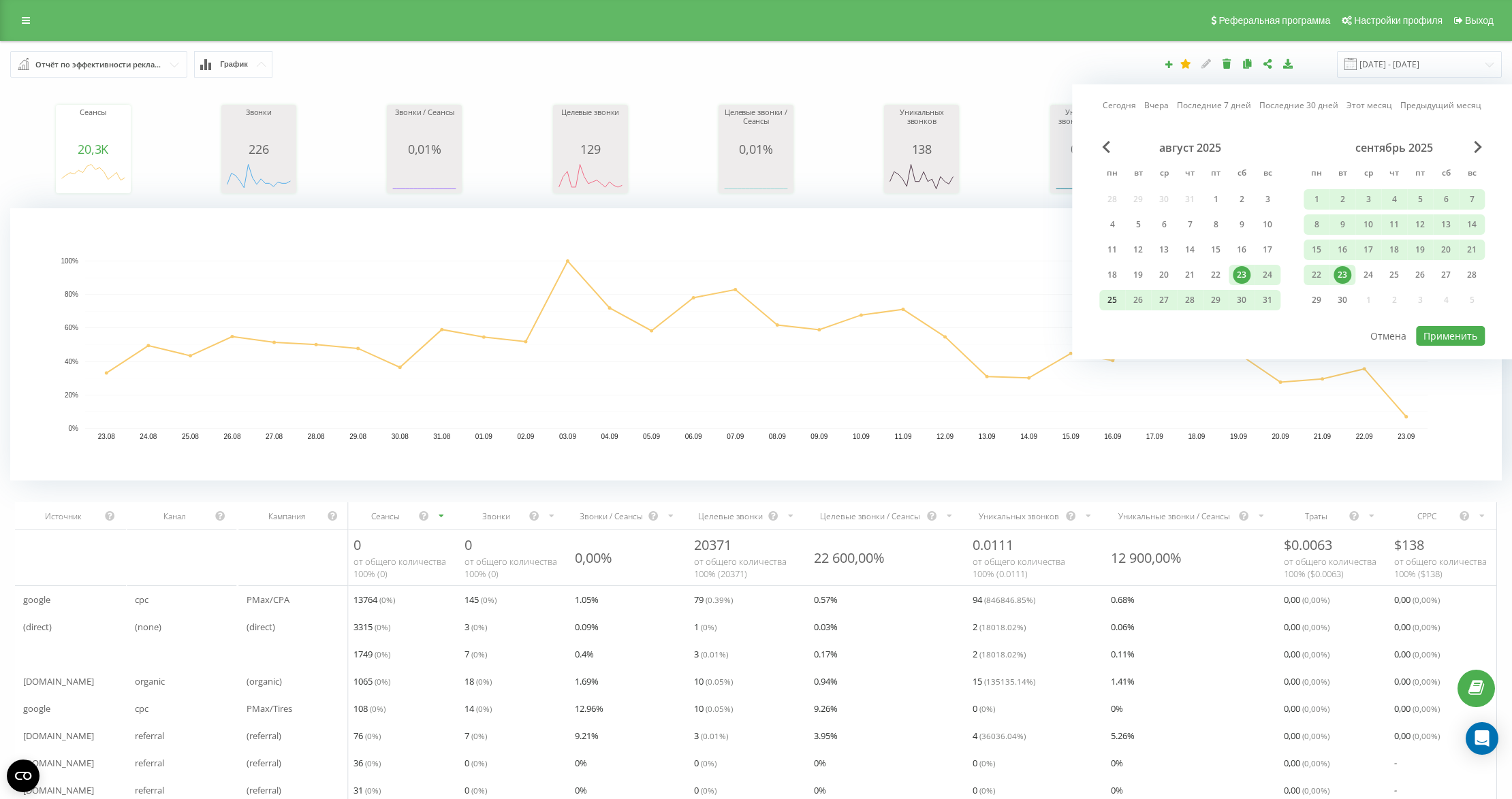
click at [1102, 301] on div "25" at bounding box center [1112, 300] width 26 height 21
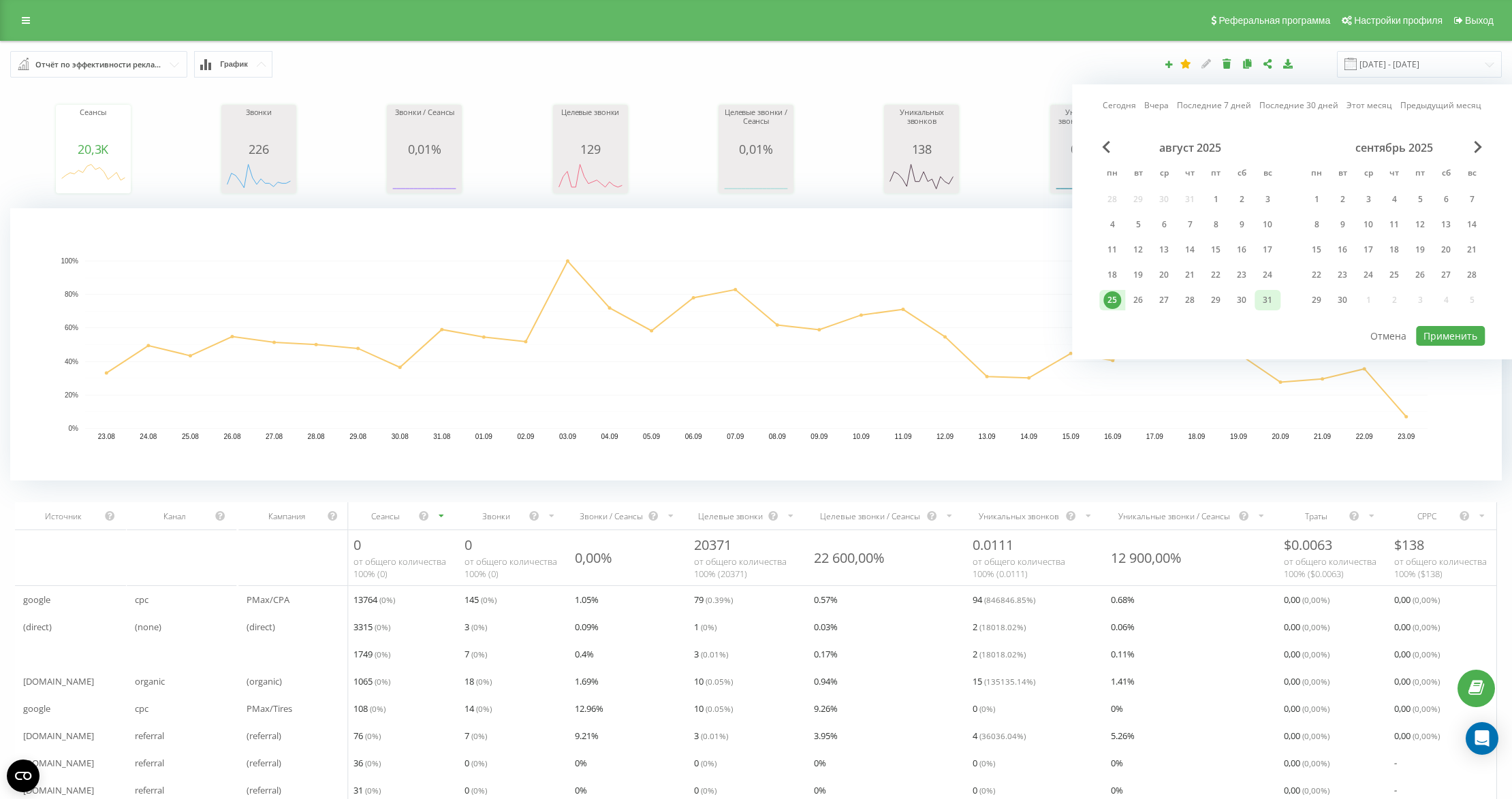
drag, startPoint x: 1265, startPoint y: 297, endPoint x: 1338, endPoint y: 311, distance: 74.3
click at [1265, 297] on div "31" at bounding box center [1267, 300] width 17 height 17
click at [1431, 330] on button "Применить" at bounding box center [1450, 336] width 69 height 20
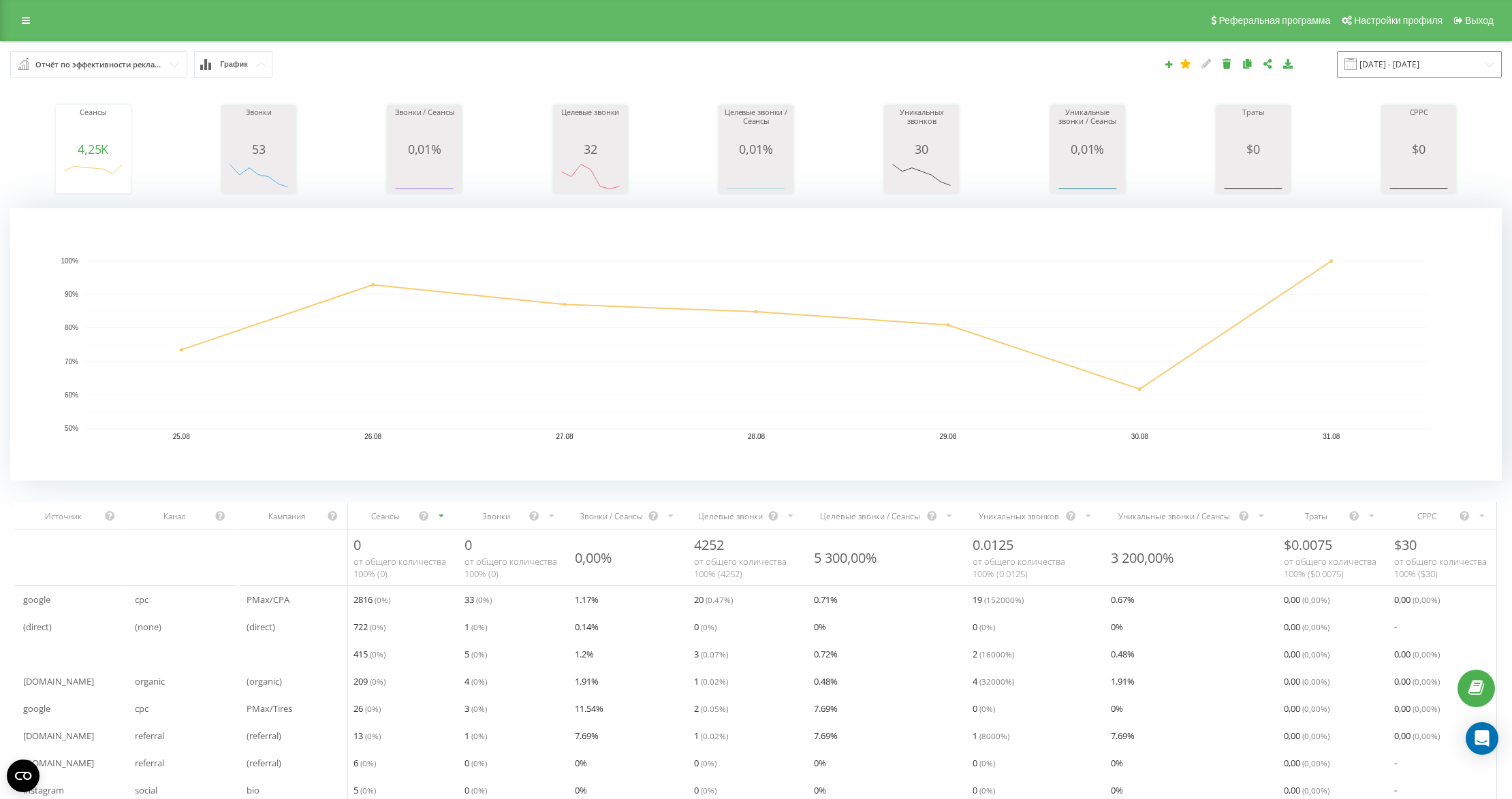
click at [1395, 65] on input "[DATE] - [DATE]" at bounding box center [1419, 64] width 165 height 27
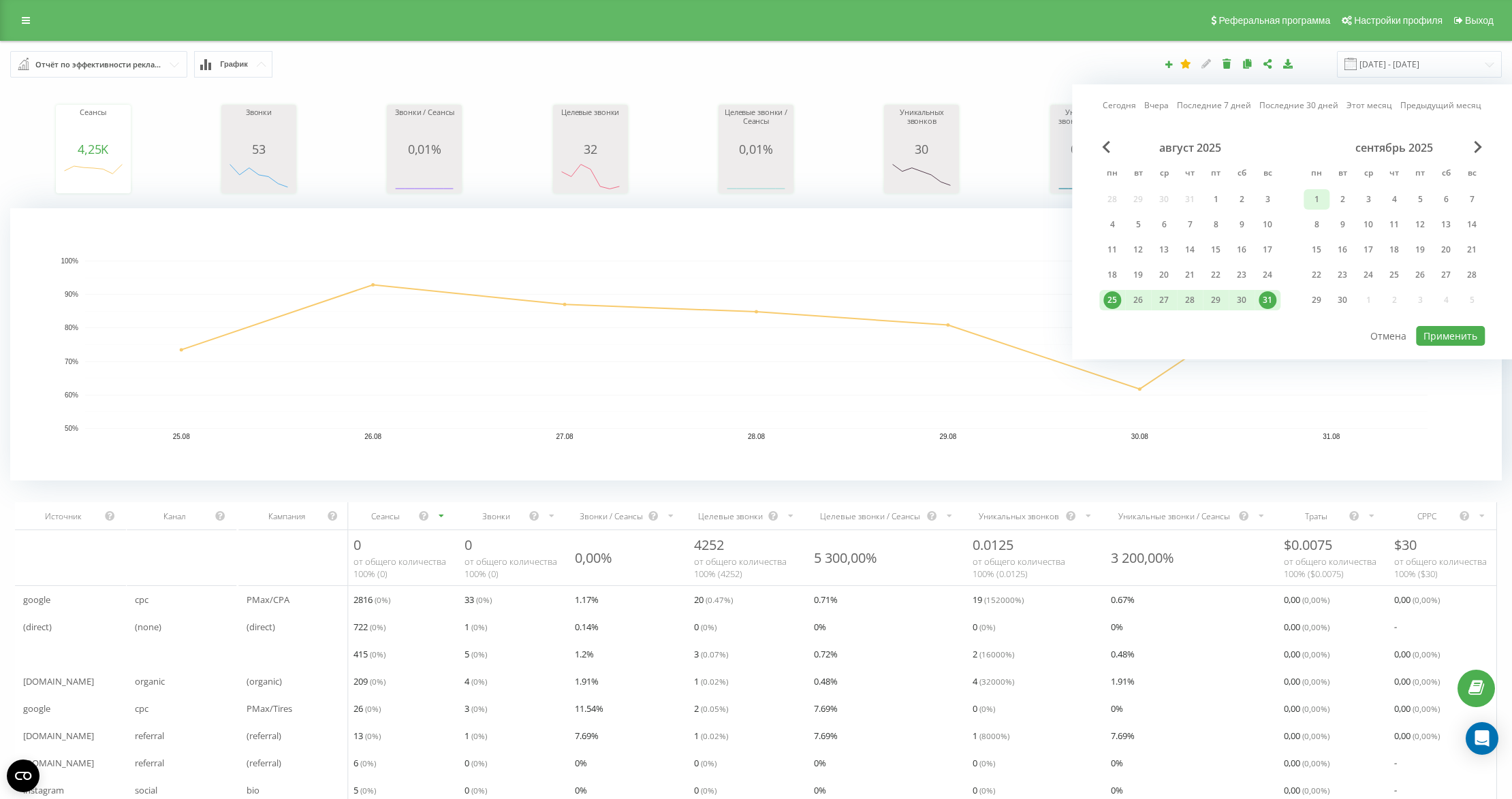
click at [1321, 202] on div "1" at bounding box center [1317, 200] width 17 height 17
click at [1466, 200] on div "7" at bounding box center [1471, 200] width 17 height 17
click at [1458, 335] on button "Применить" at bounding box center [1450, 336] width 69 height 20
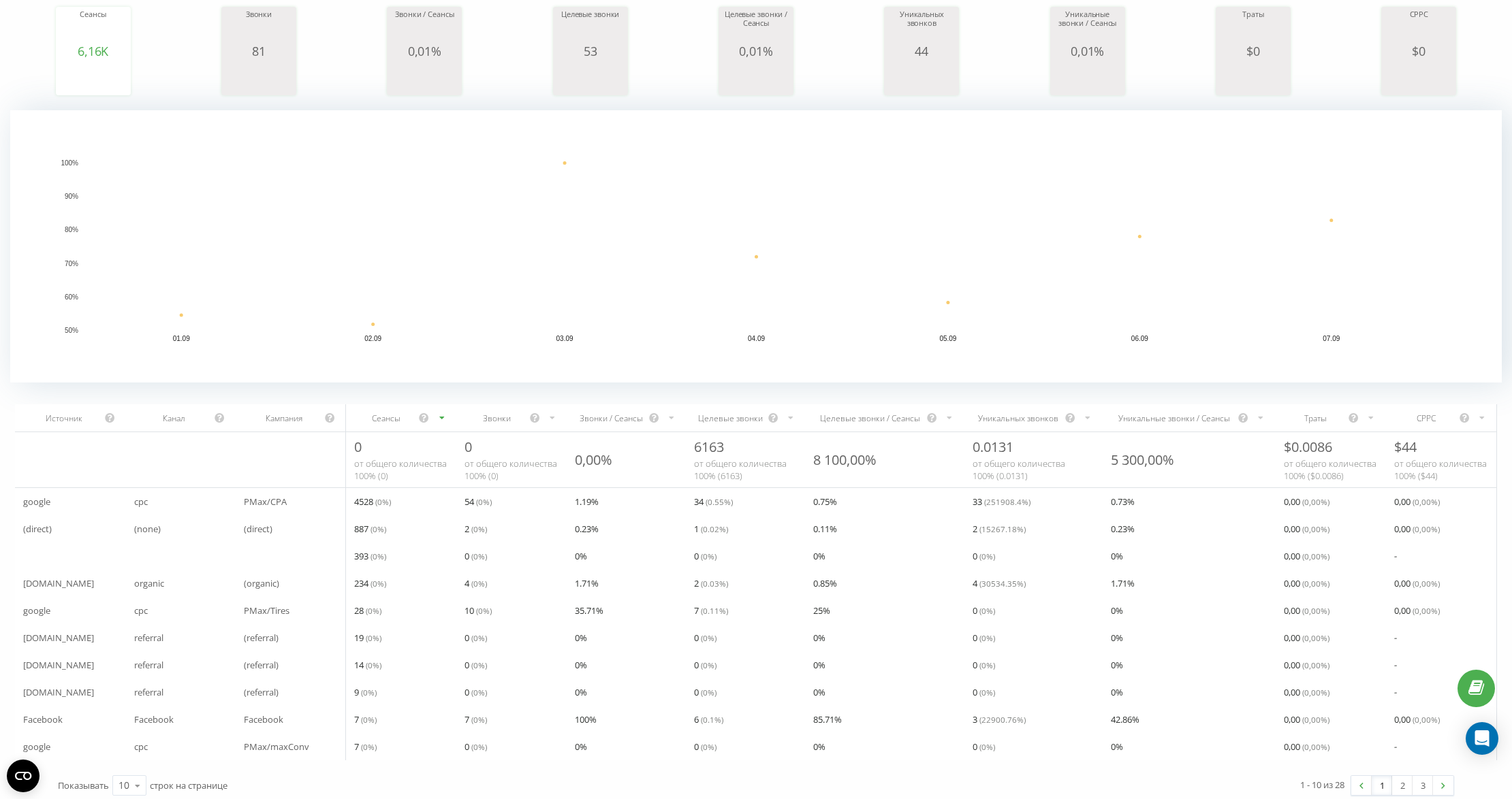
scroll to position [134, 0]
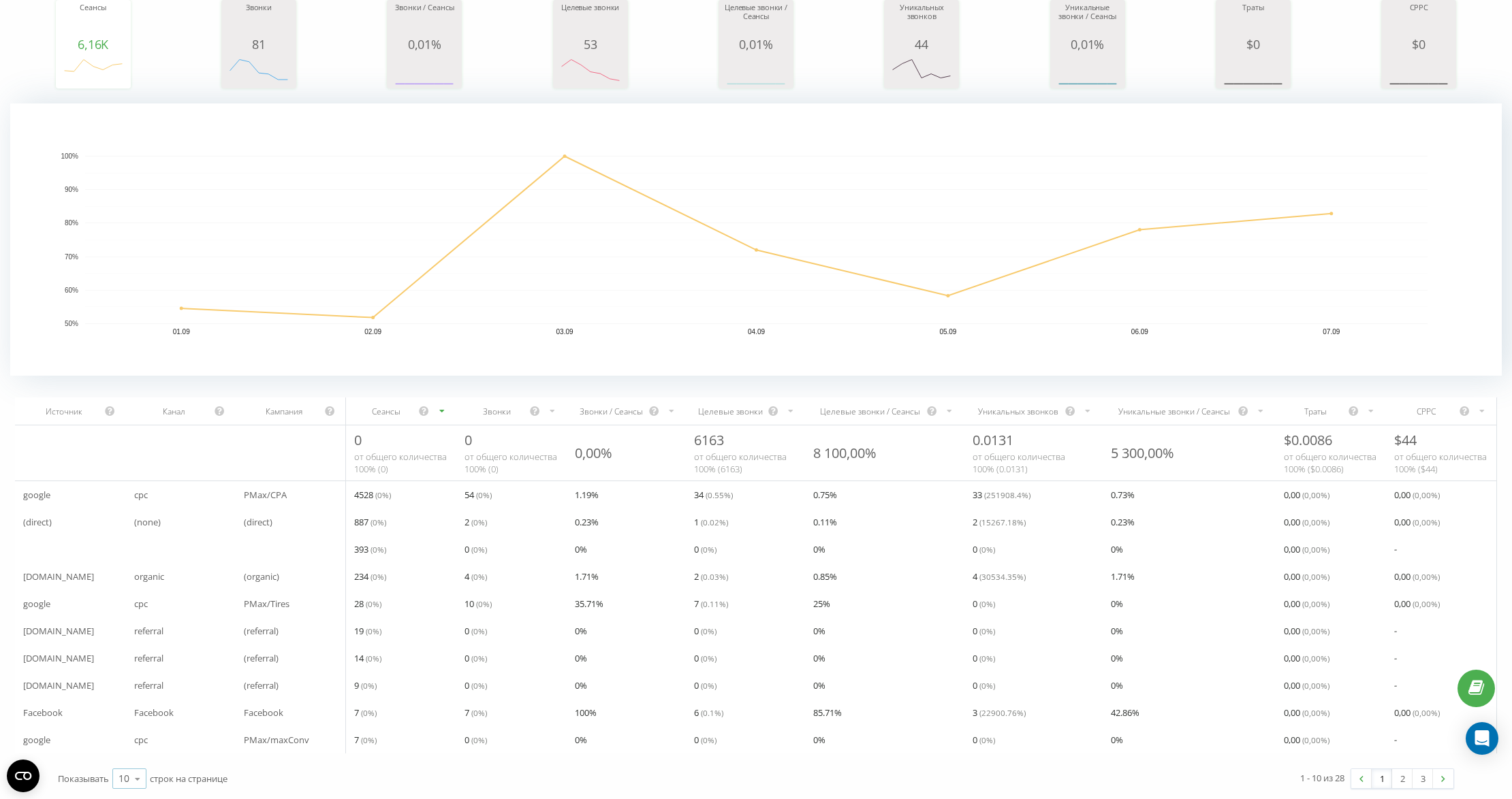
click at [128, 775] on icon at bounding box center [138, 779] width 21 height 27
click at [129, 730] on div "50" at bounding box center [129, 739] width 33 height 20
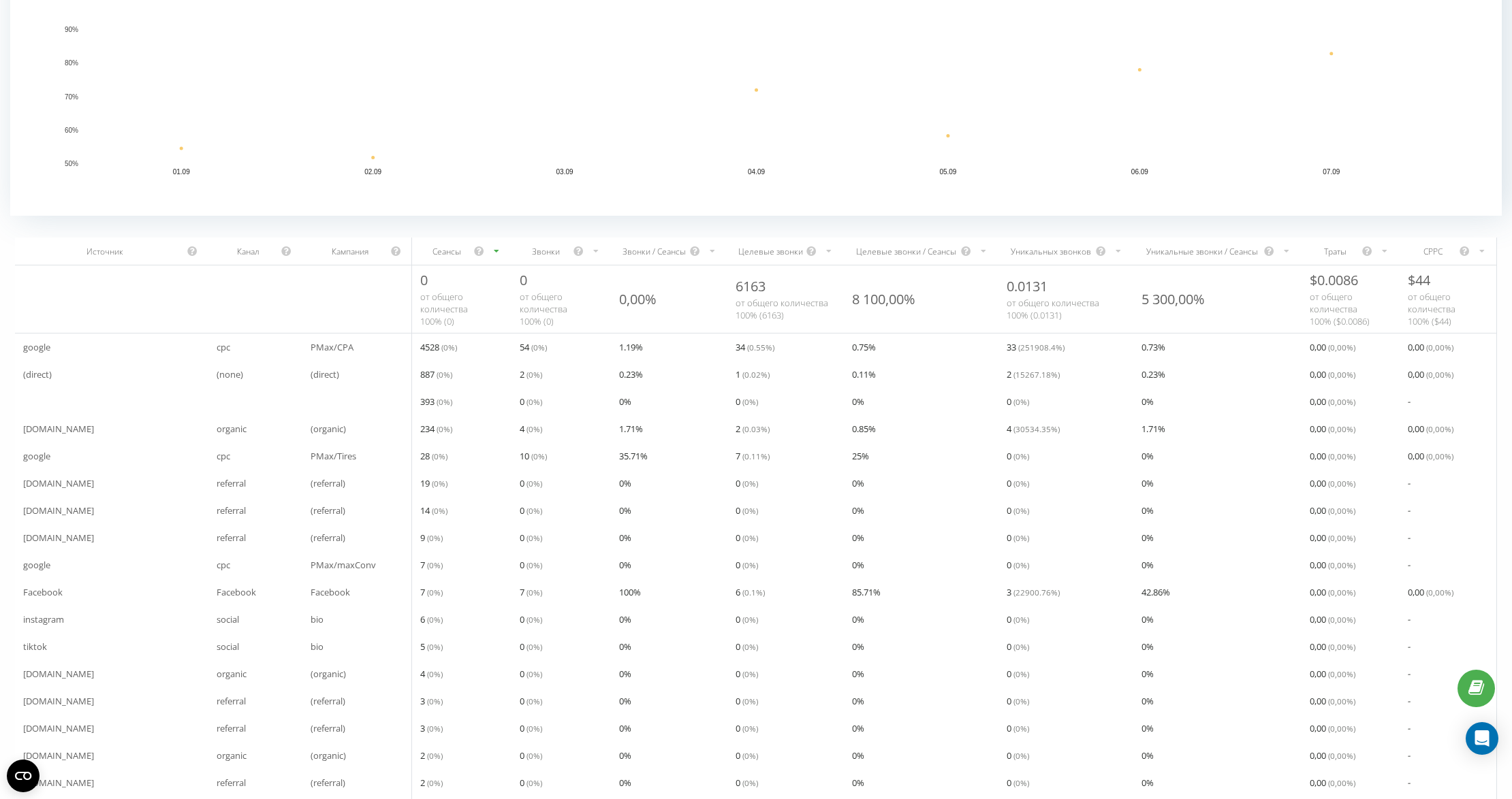
scroll to position [258, 0]
click at [1034, 254] on div "Уникальных звонков" at bounding box center [1051, 259] width 89 height 11
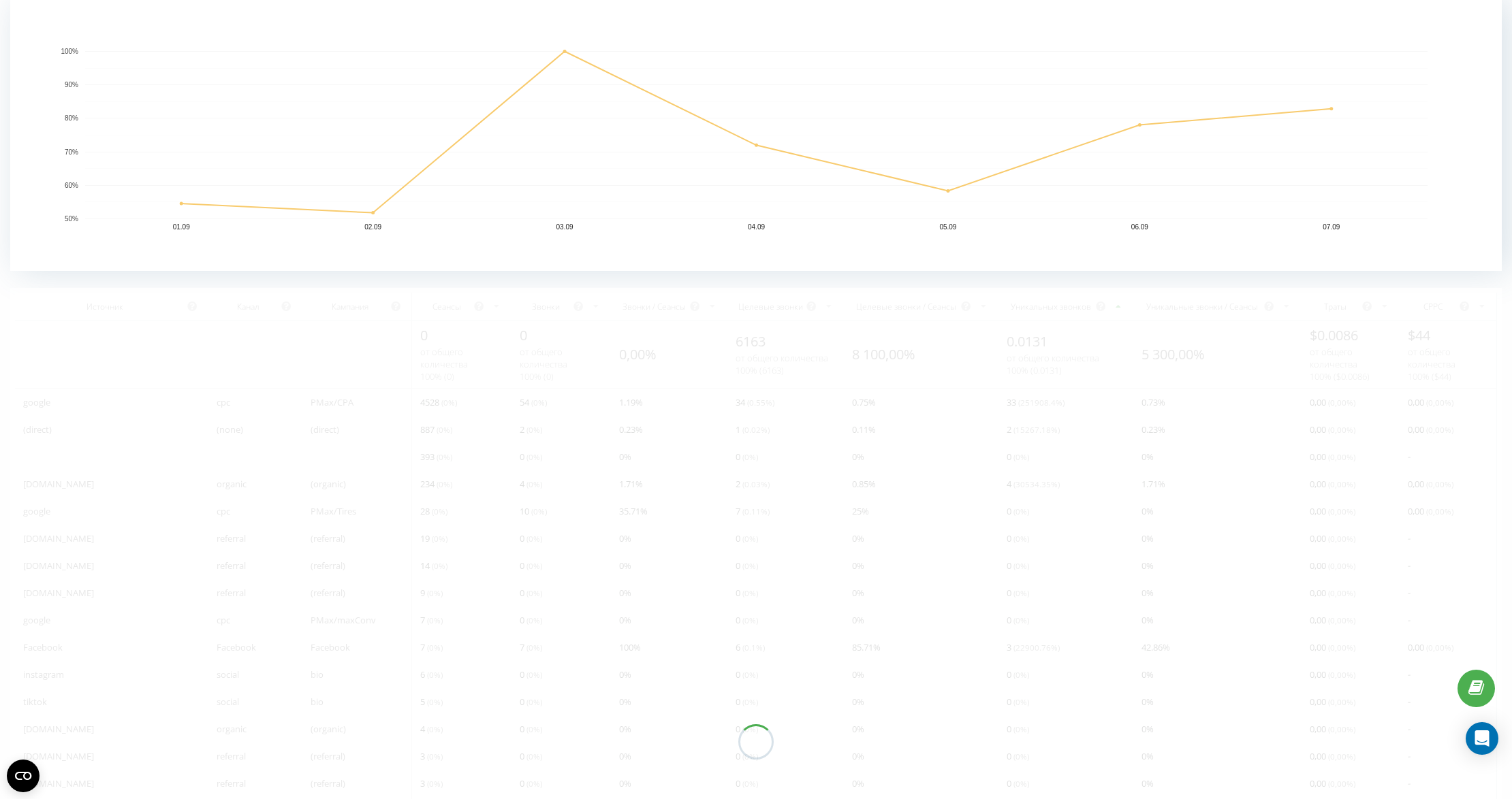
scroll to position [258, 0]
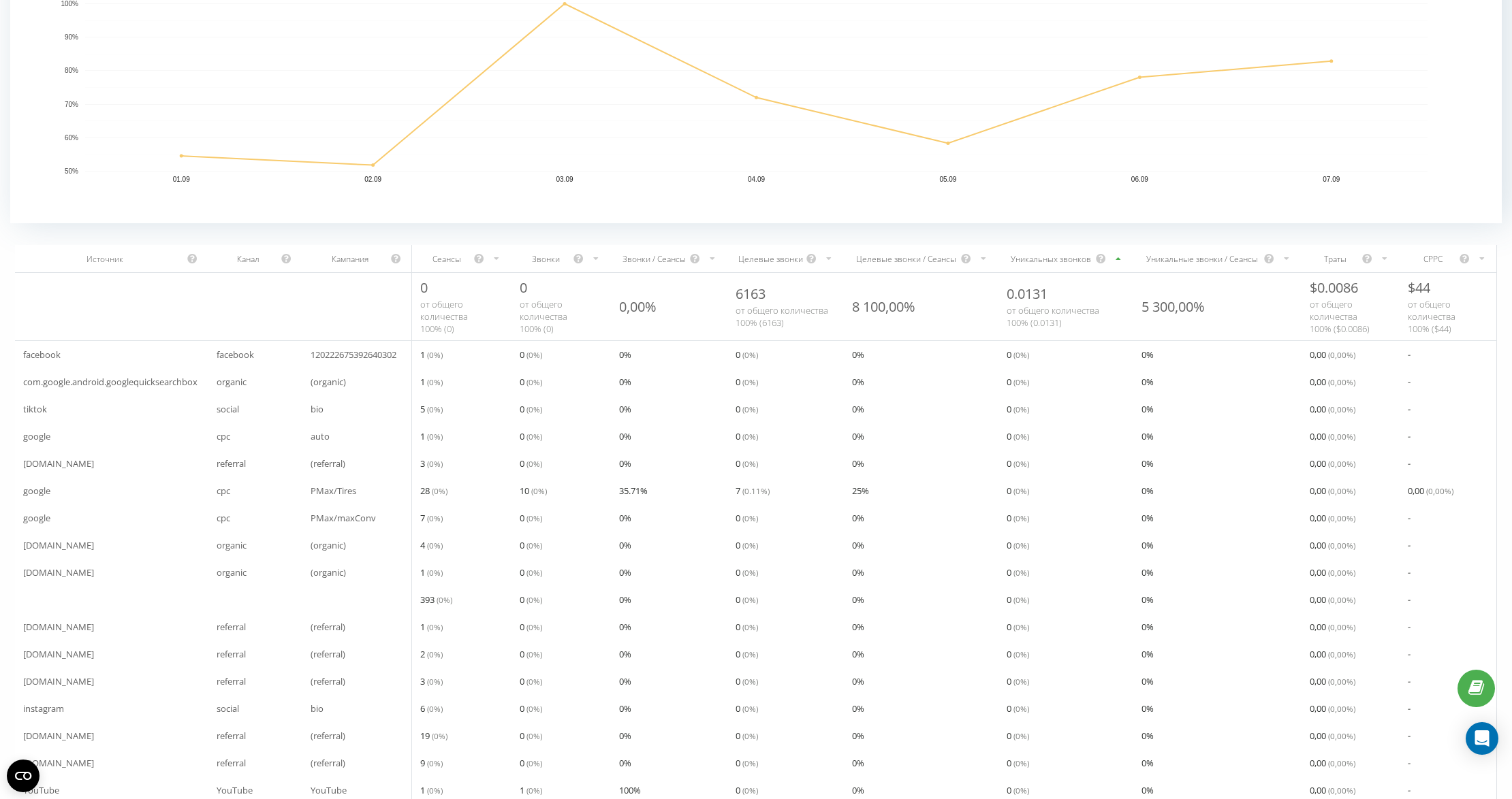
click at [1049, 259] on div "Уникальных звонков" at bounding box center [1051, 259] width 89 height 11
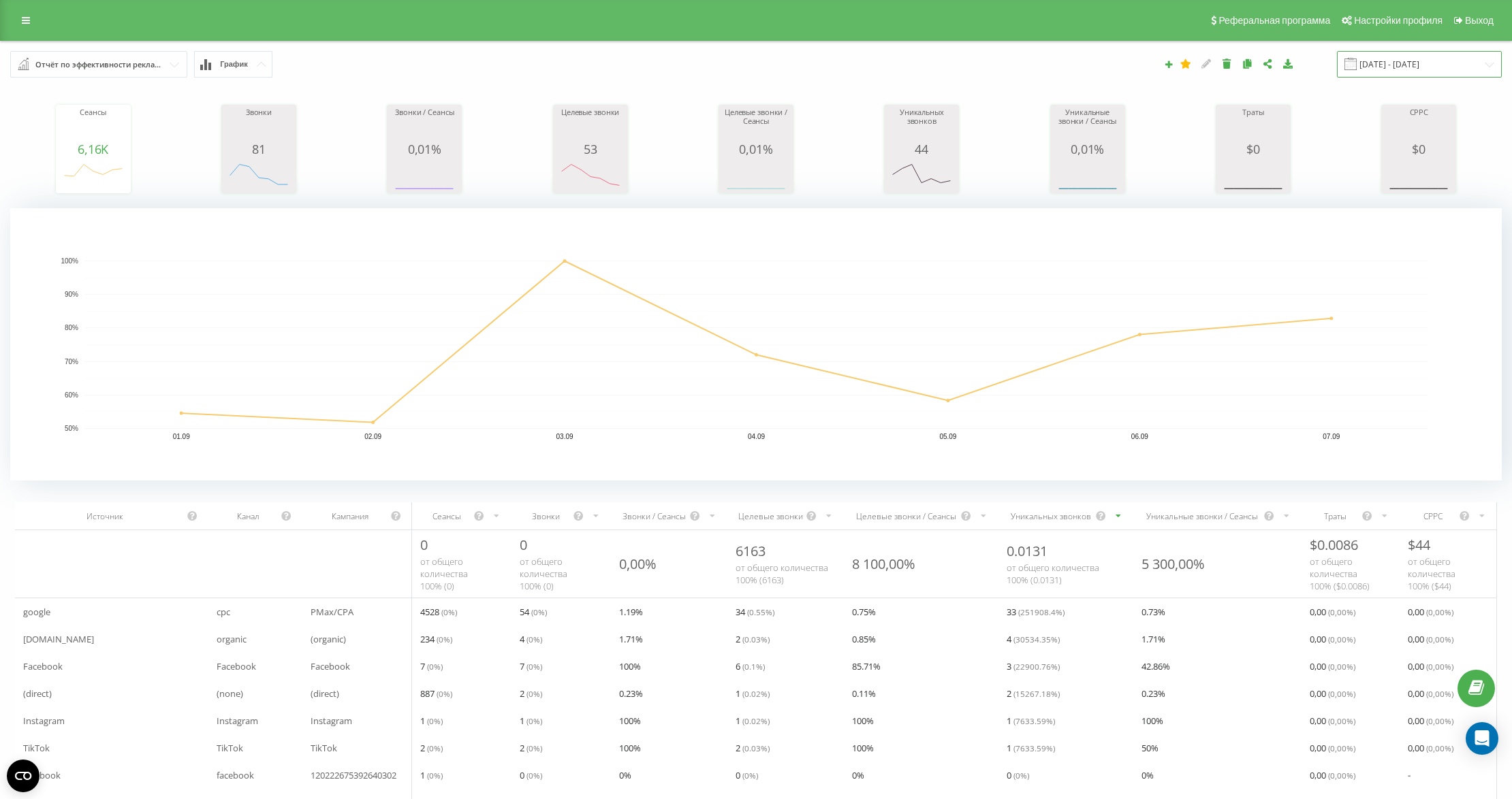
click at [1382, 69] on input "[DATE] - [DATE]" at bounding box center [1419, 64] width 165 height 27
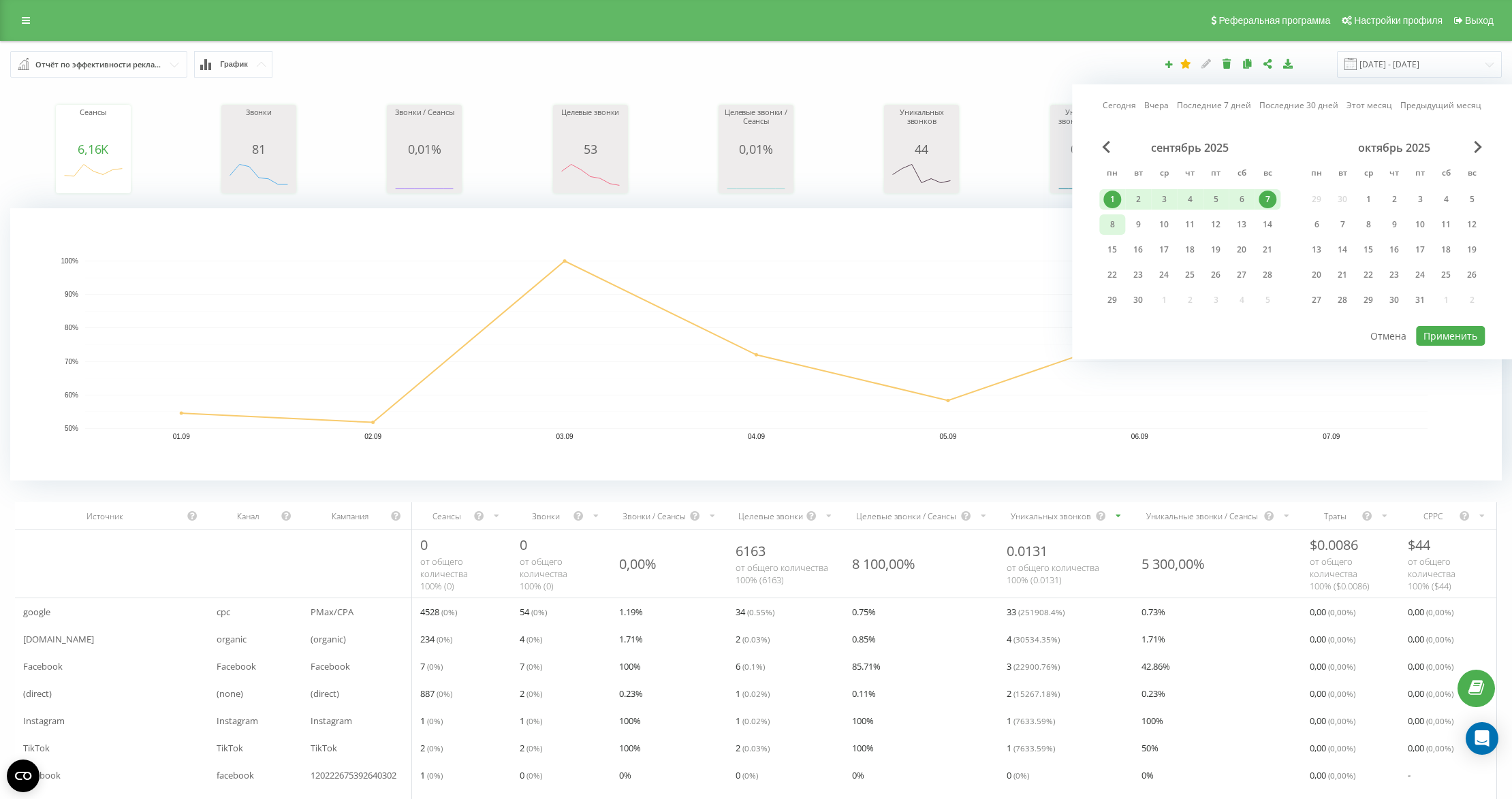
click at [1113, 224] on div "8" at bounding box center [1112, 225] width 17 height 17
click at [1265, 220] on div "14" at bounding box center [1267, 225] width 17 height 17
click at [1463, 328] on button "Применить" at bounding box center [1450, 336] width 69 height 20
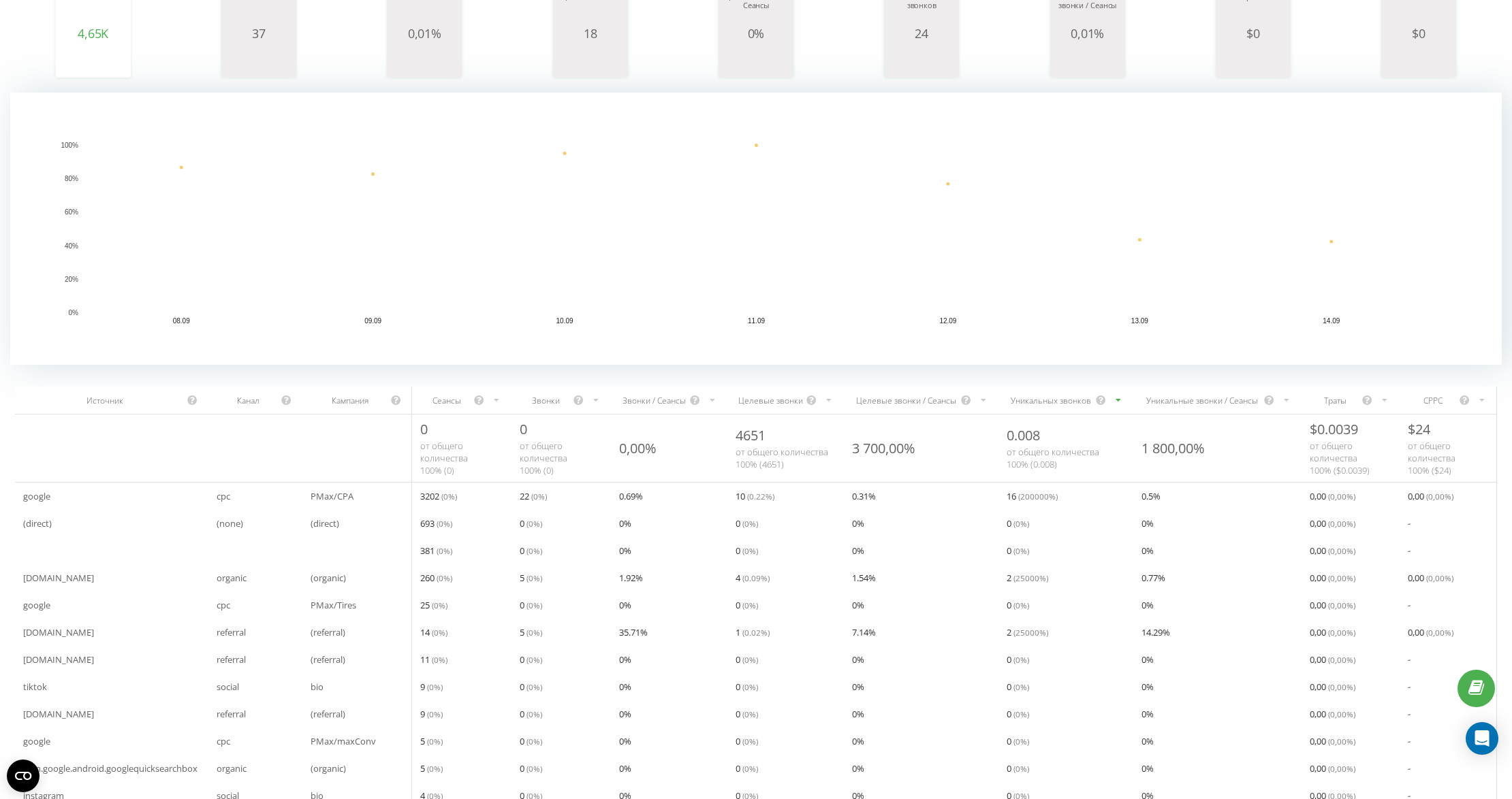
scroll to position [272, 0]
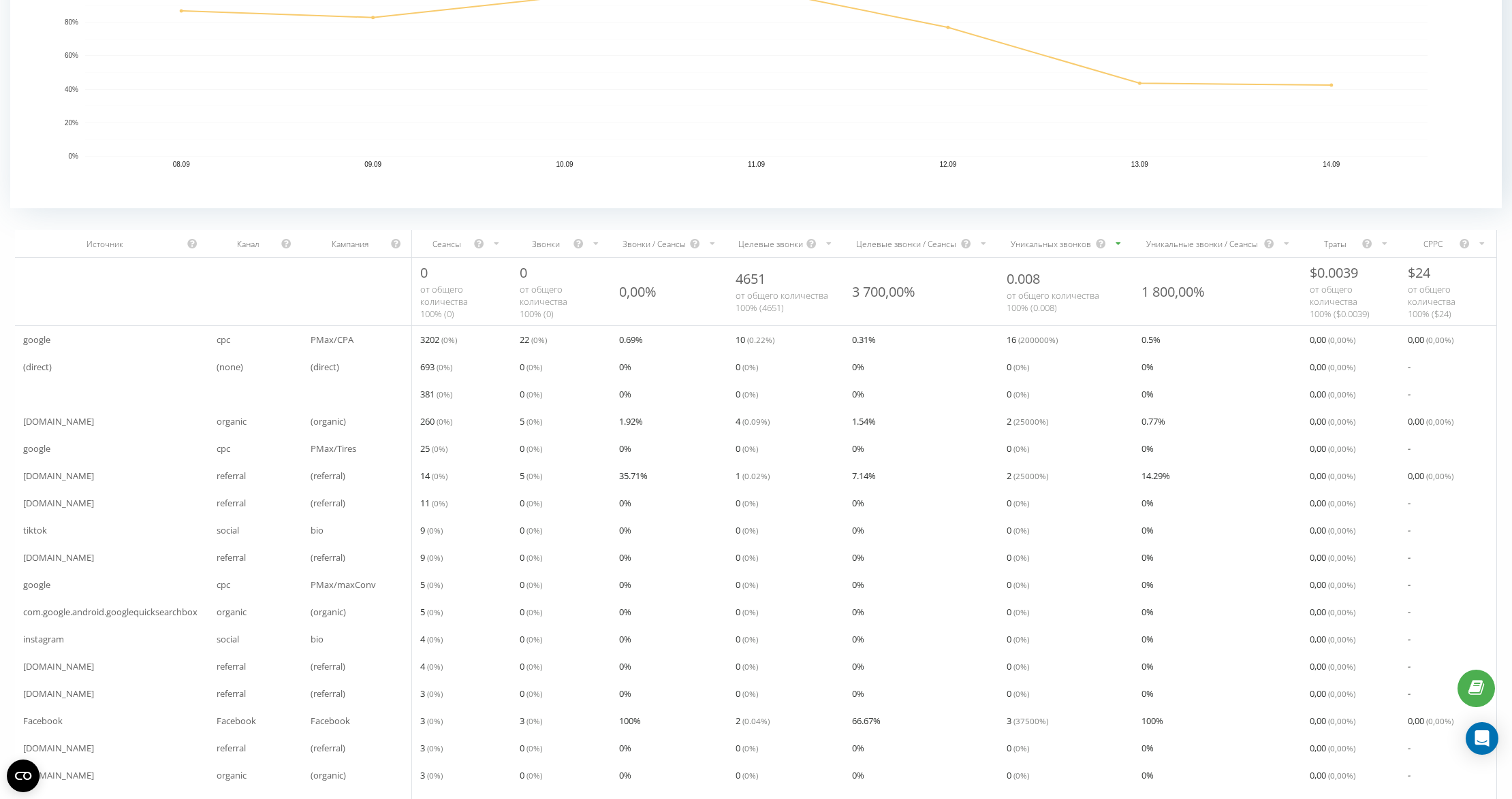
click at [1055, 244] on div "Уникальных звонков" at bounding box center [1051, 244] width 89 height 11
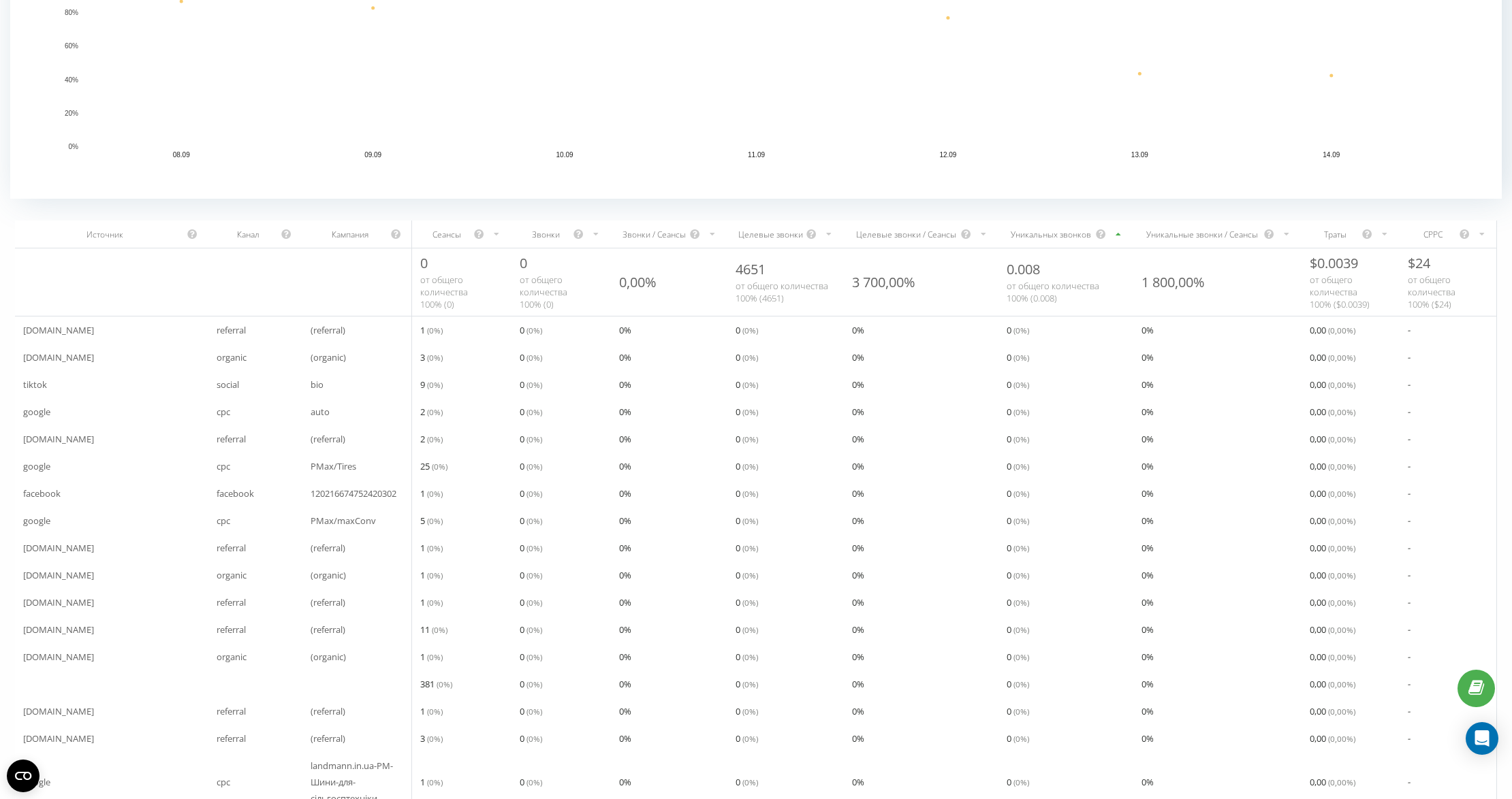
scroll to position [272, 0]
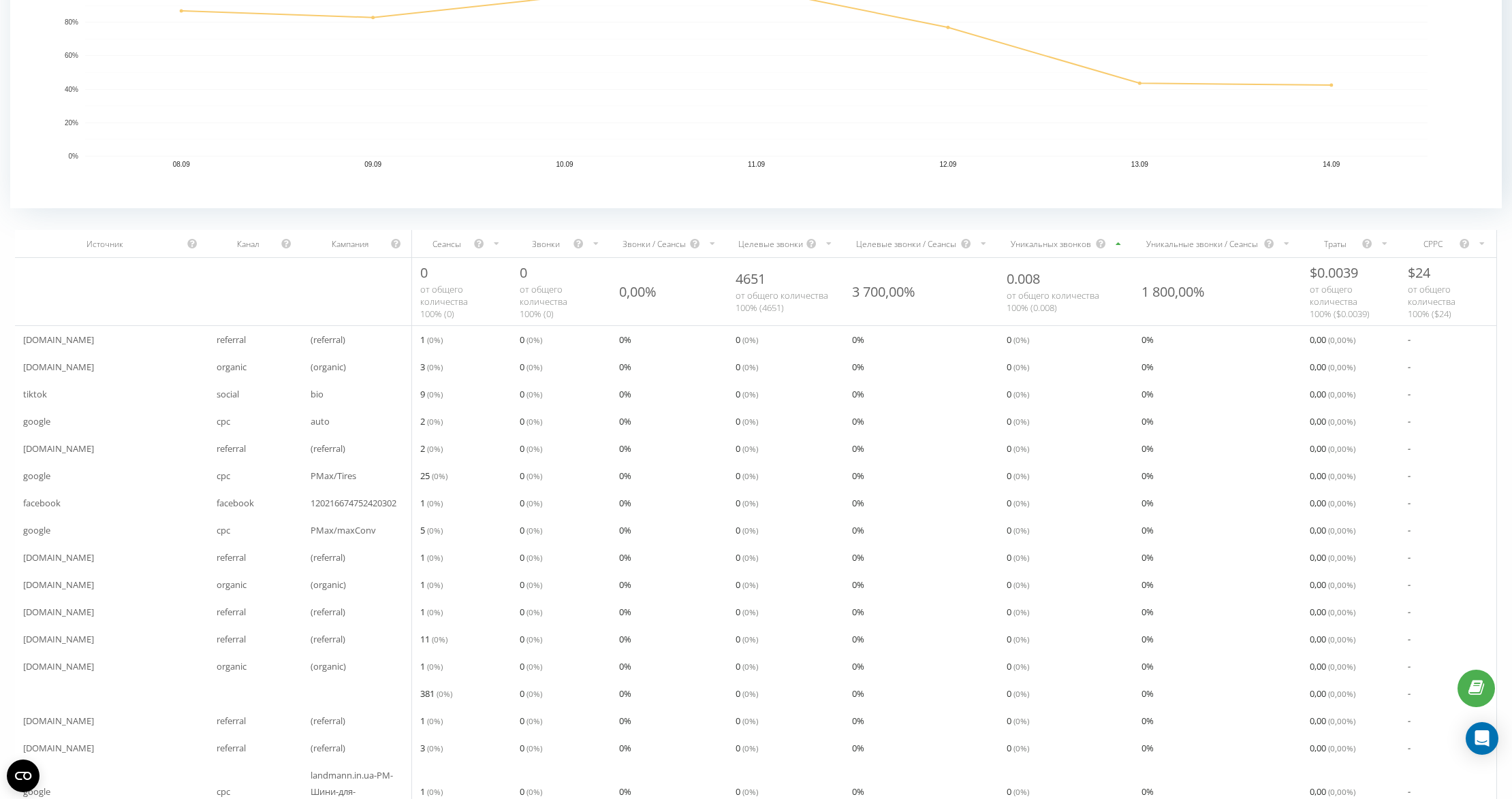
click at [1042, 244] on div "Уникальных звонков" at bounding box center [1051, 244] width 89 height 11
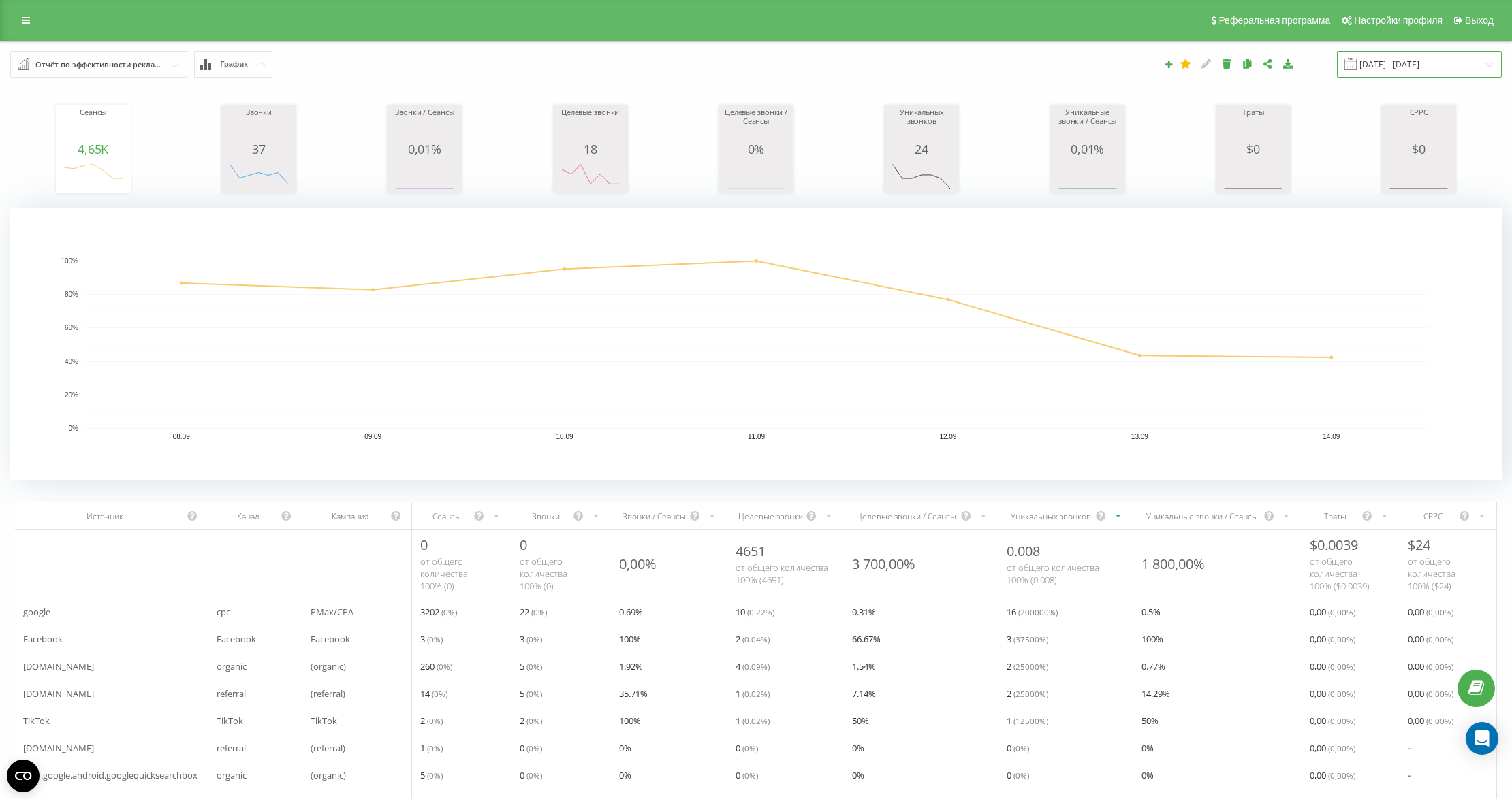
click at [1407, 62] on input "[DATE] - [DATE]" at bounding box center [1419, 64] width 165 height 27
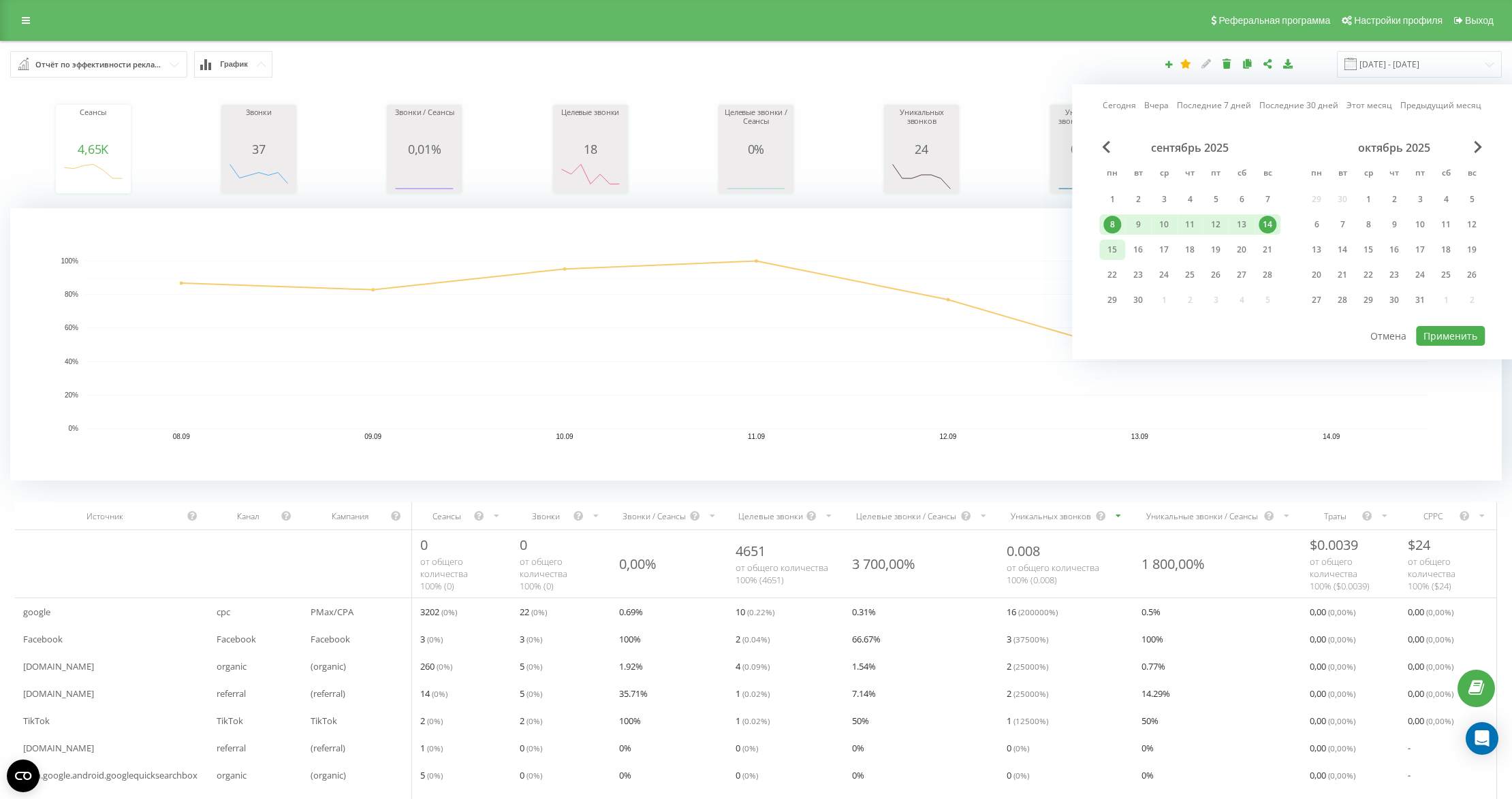
click at [1115, 248] on div "15" at bounding box center [1112, 250] width 17 height 17
click at [1267, 251] on div "21" at bounding box center [1267, 250] width 17 height 17
click at [1453, 331] on button "Применить" at bounding box center [1450, 336] width 69 height 20
type input "[DATE] - [DATE]"
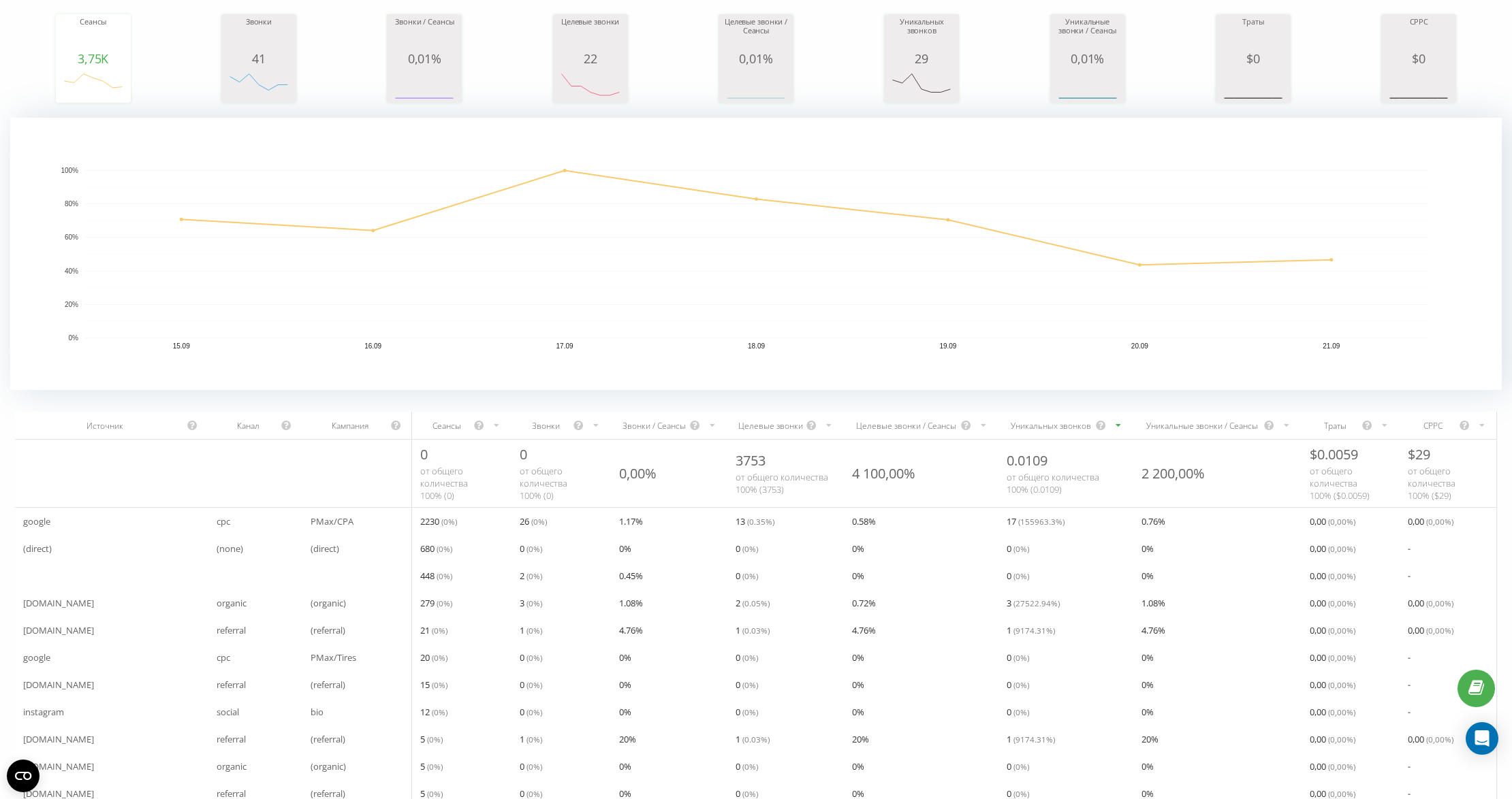
click at [1046, 429] on div "Уникальных звонков" at bounding box center [1051, 425] width 89 height 11
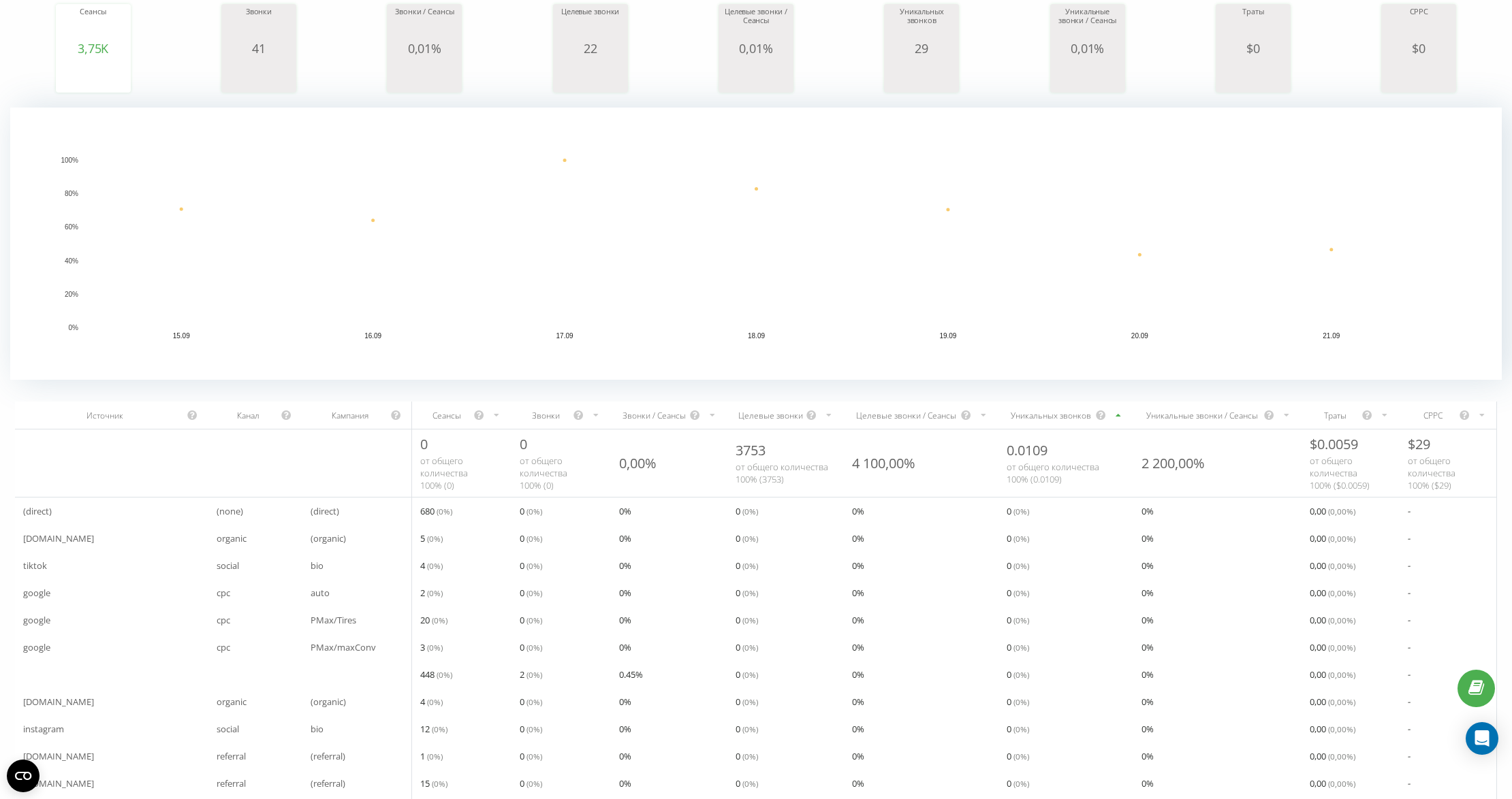
scroll to position [90, 0]
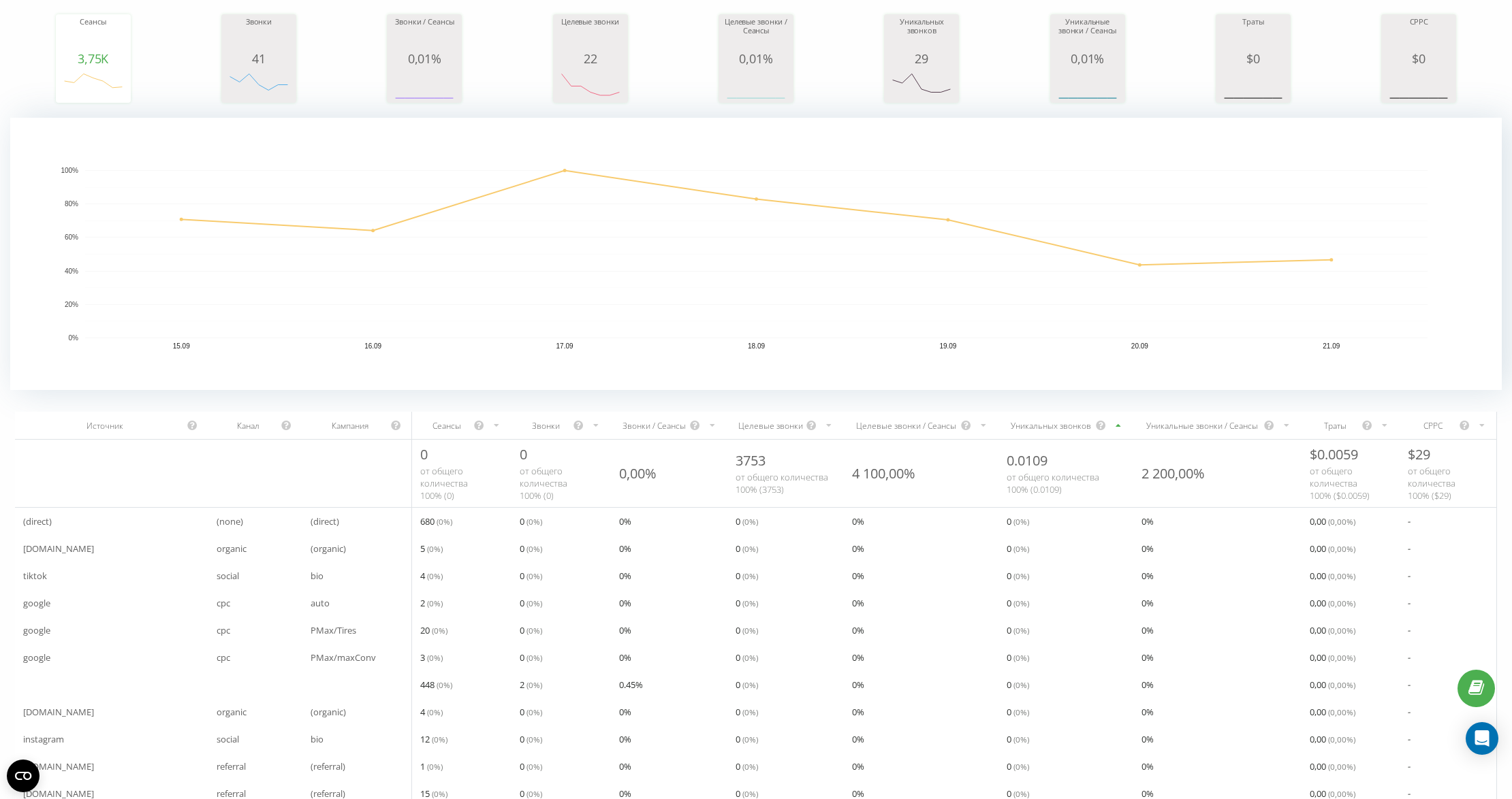
click at [1034, 425] on div "Уникальных звонков" at bounding box center [1051, 425] width 89 height 11
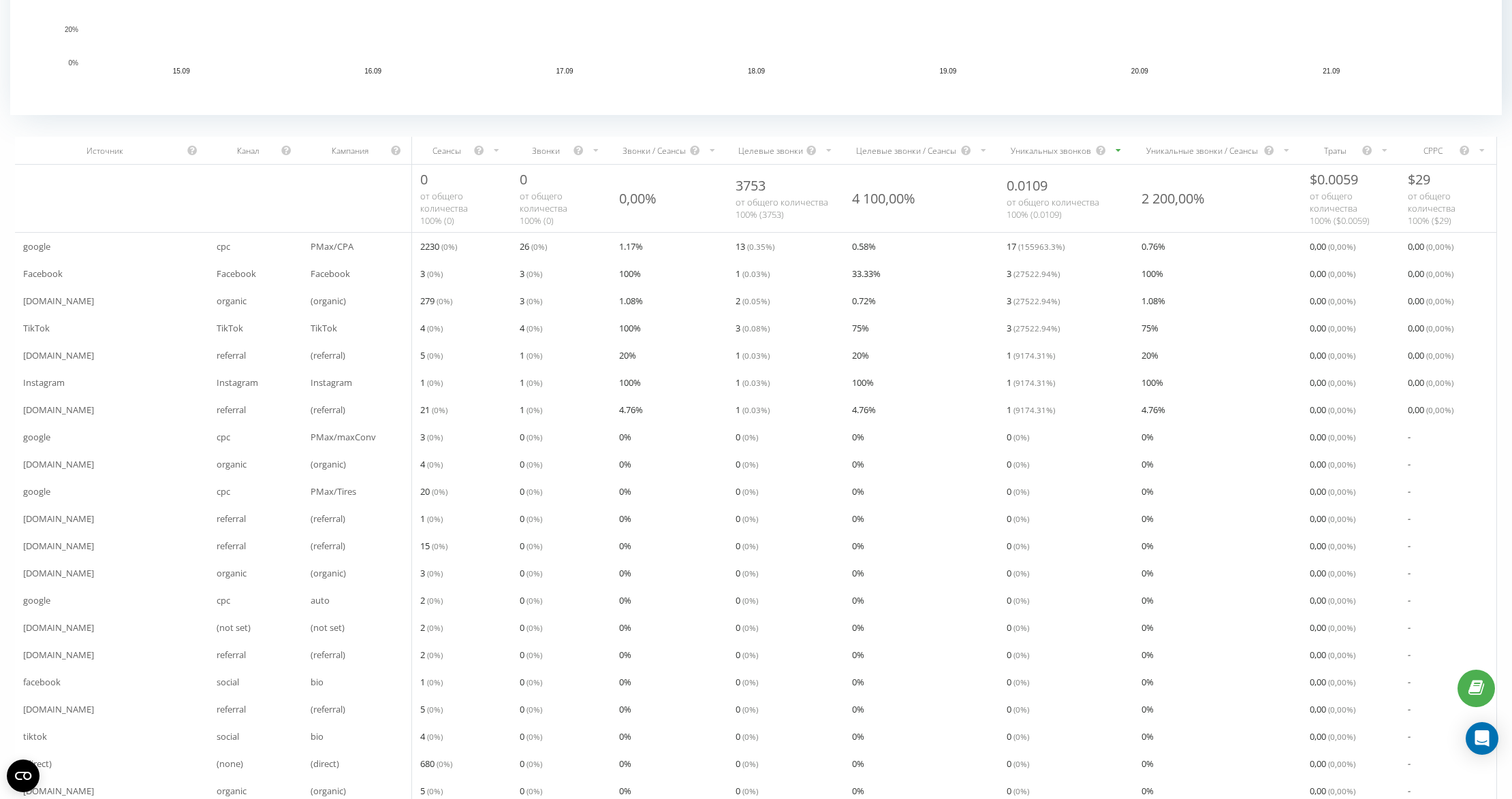
scroll to position [454, 0]
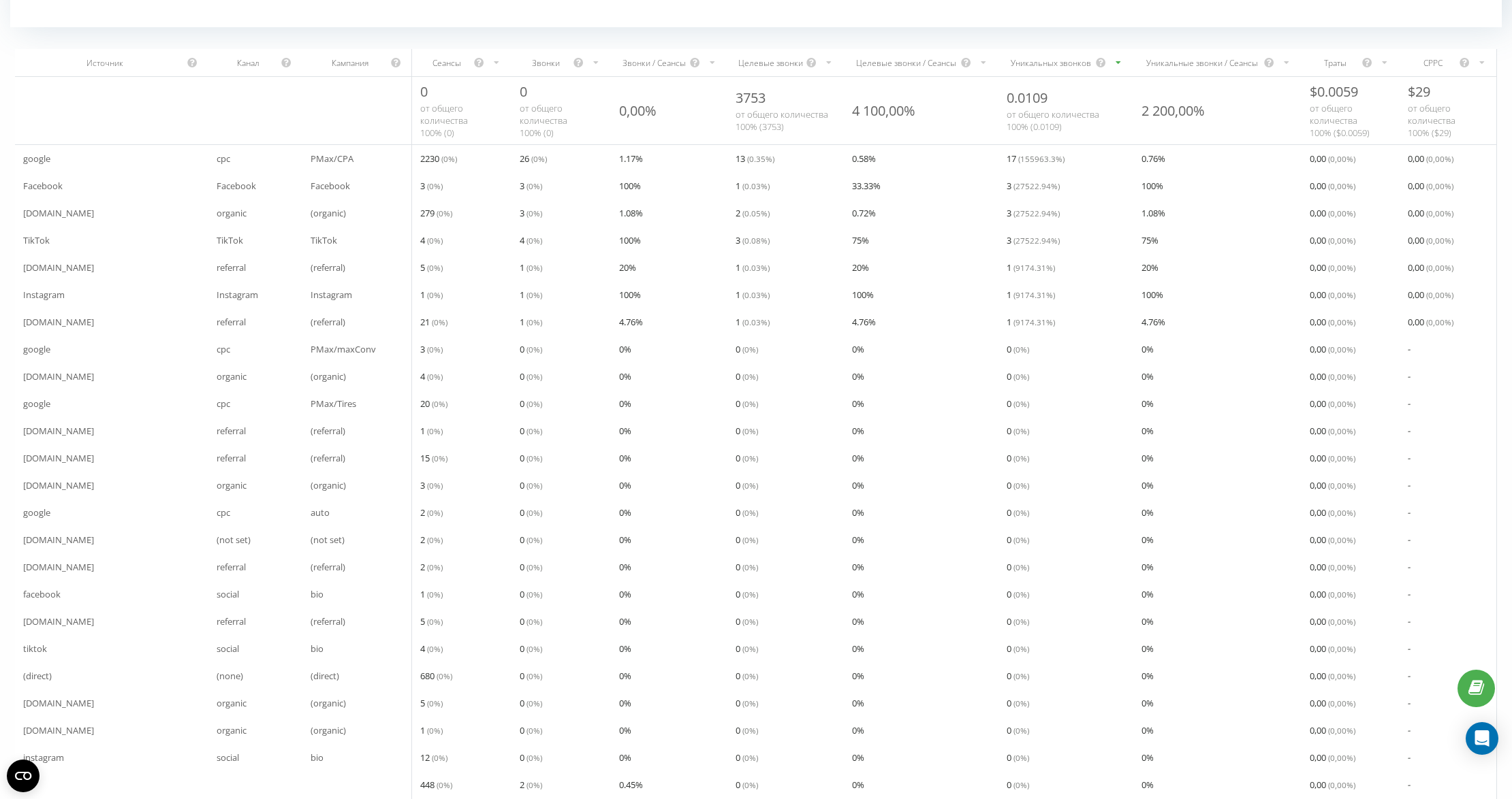
drag, startPoint x: 109, startPoint y: 323, endPoint x: 19, endPoint y: 322, distance: 90.0
click at [19, 322] on div "[DOMAIN_NAME]" at bounding box center [111, 321] width 194 height 27
copy span "[DOMAIN_NAME]"
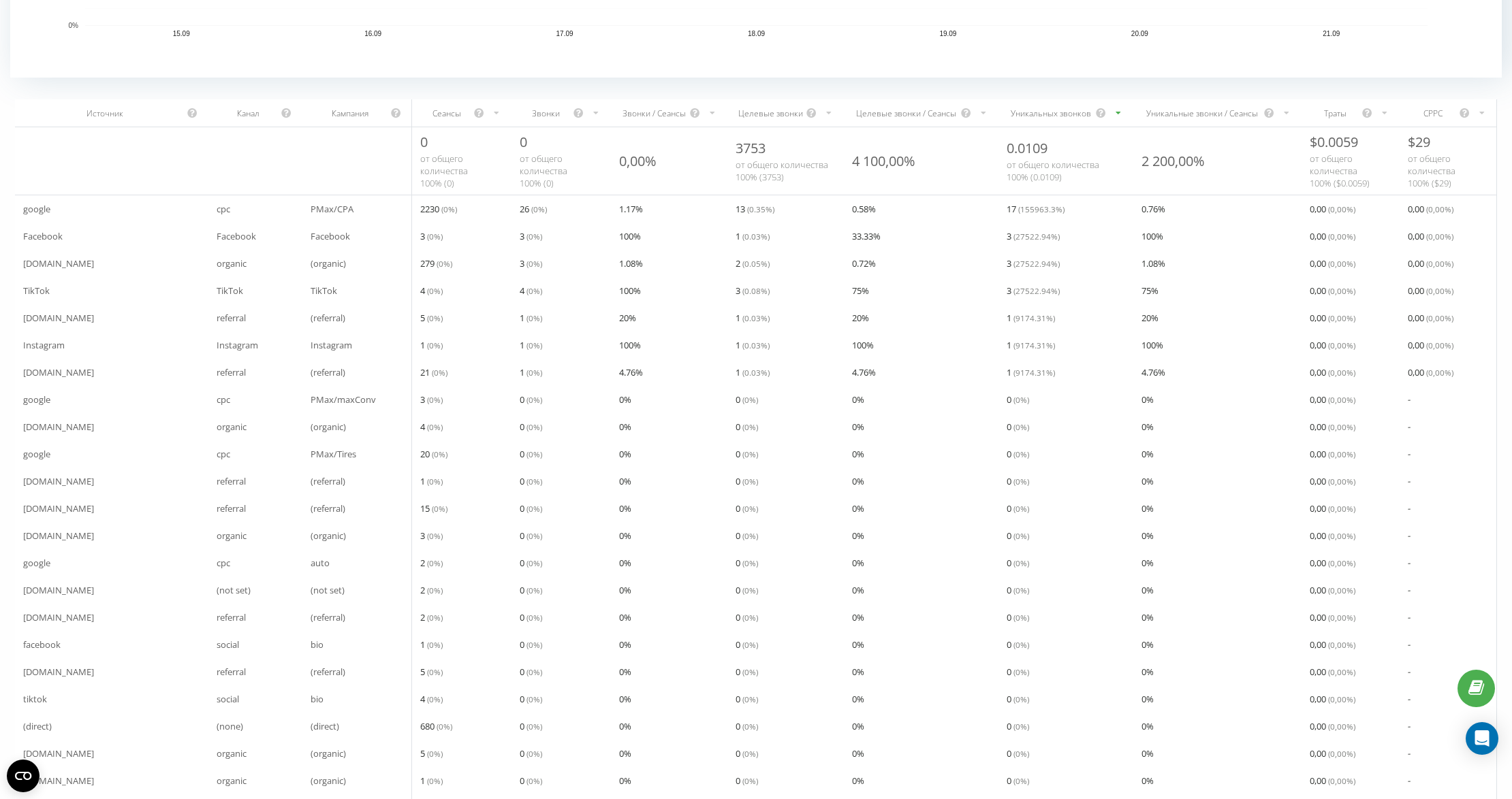
scroll to position [85, 0]
